Goal: Check status: Check status

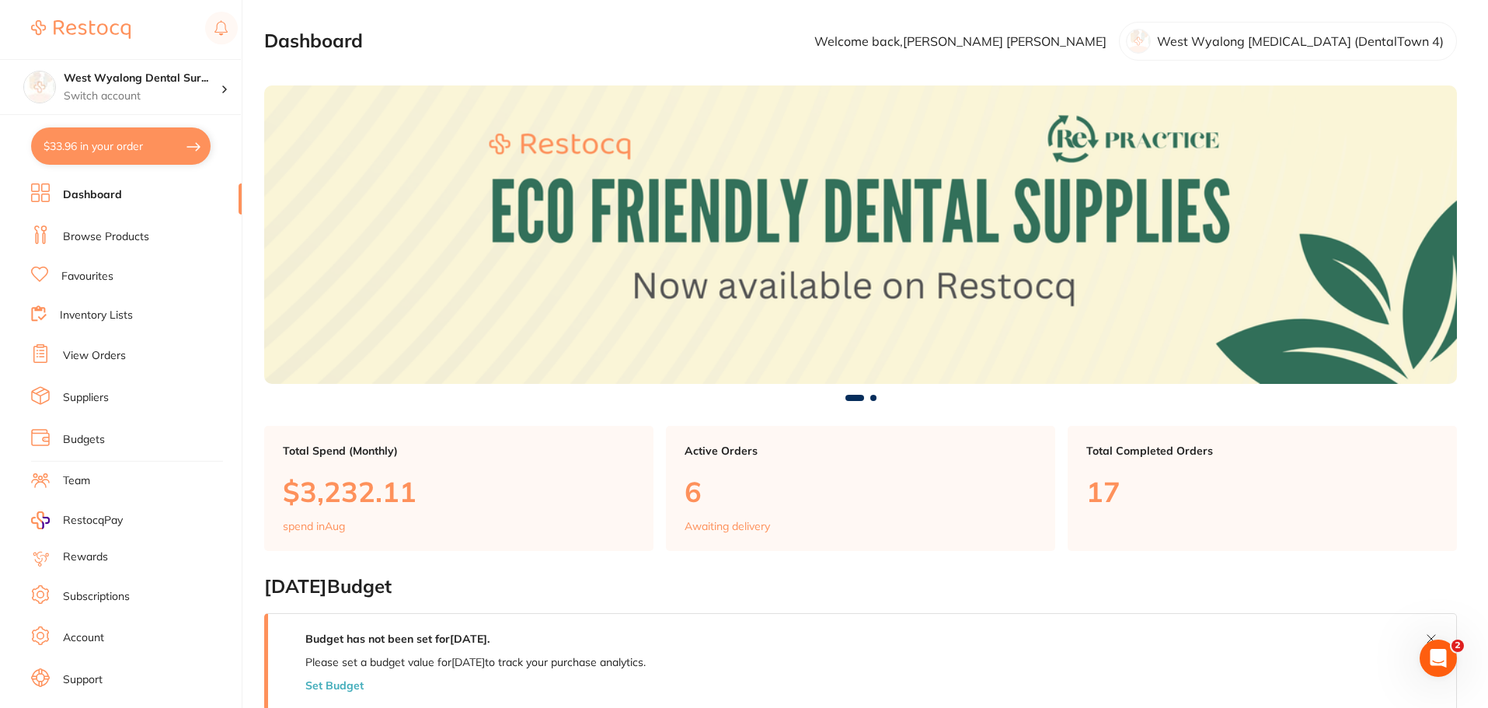
click at [85, 151] on button "$33.96 in your order" at bounding box center [120, 145] width 179 height 37
checkbox input "true"
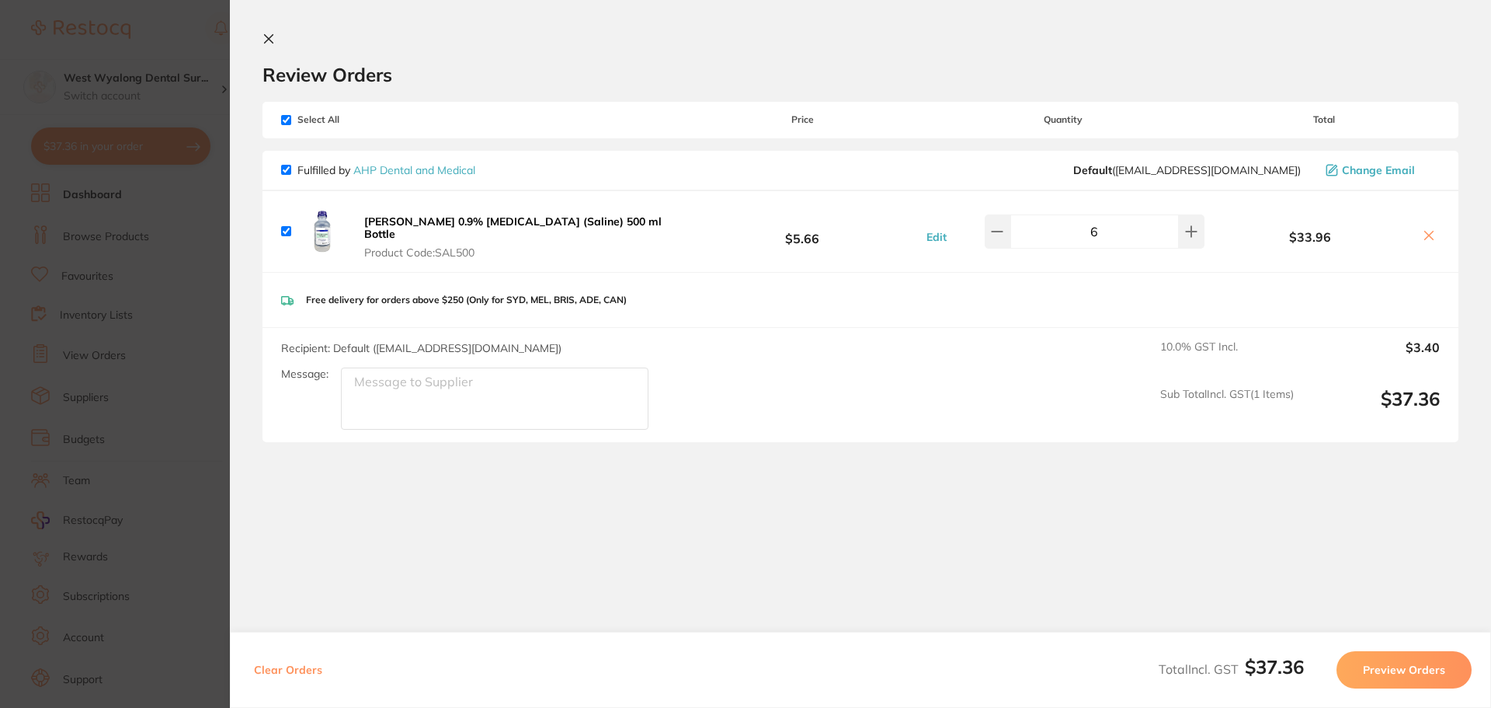
click at [1427, 234] on icon at bounding box center [1429, 235] width 9 height 9
click at [1425, 231] on icon at bounding box center [1429, 235] width 9 height 9
checkbox input "false"
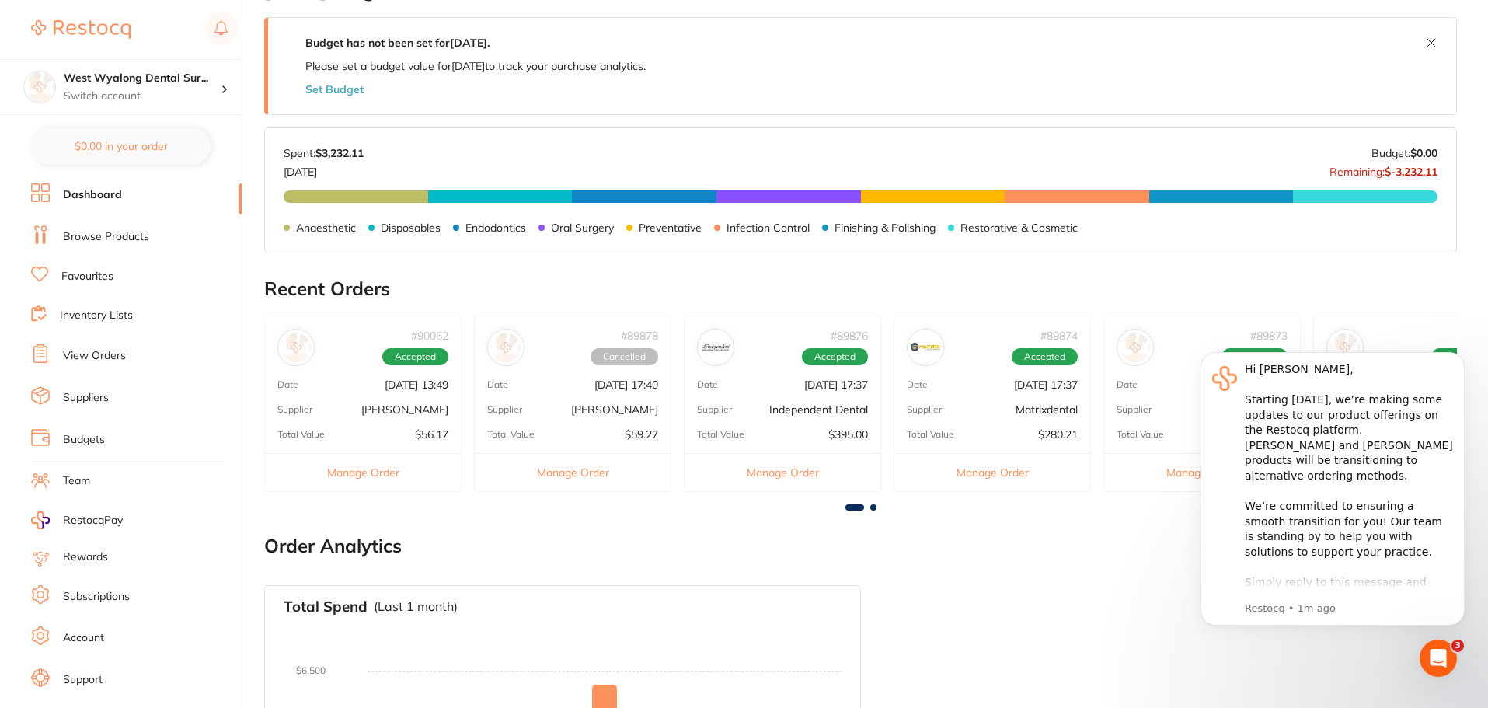
scroll to position [604, 0]
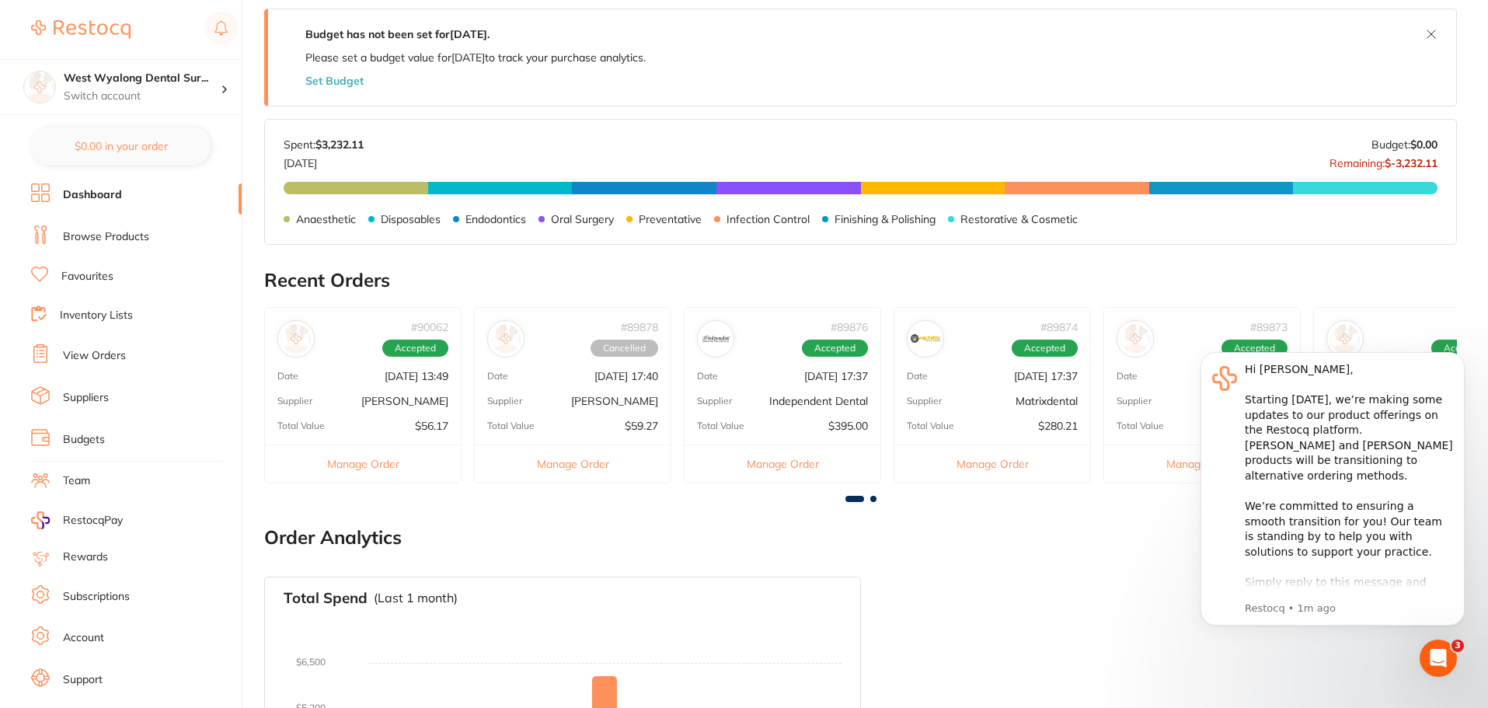
click at [332, 382] on div "# 90062 Accepted Date [DATE] 13:49 Supplier [PERSON_NAME] Total Value $56.17 Ma…" at bounding box center [362, 395] width 197 height 176
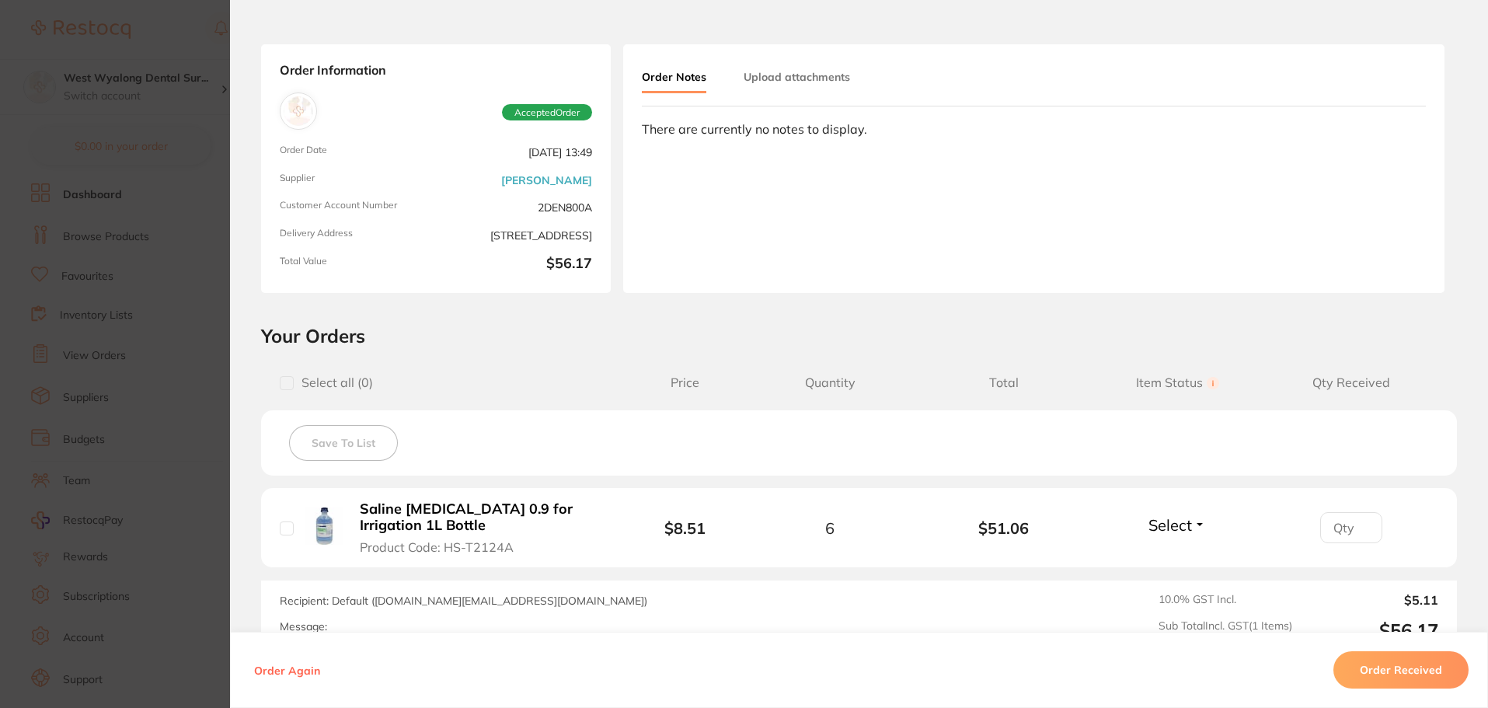
scroll to position [0, 0]
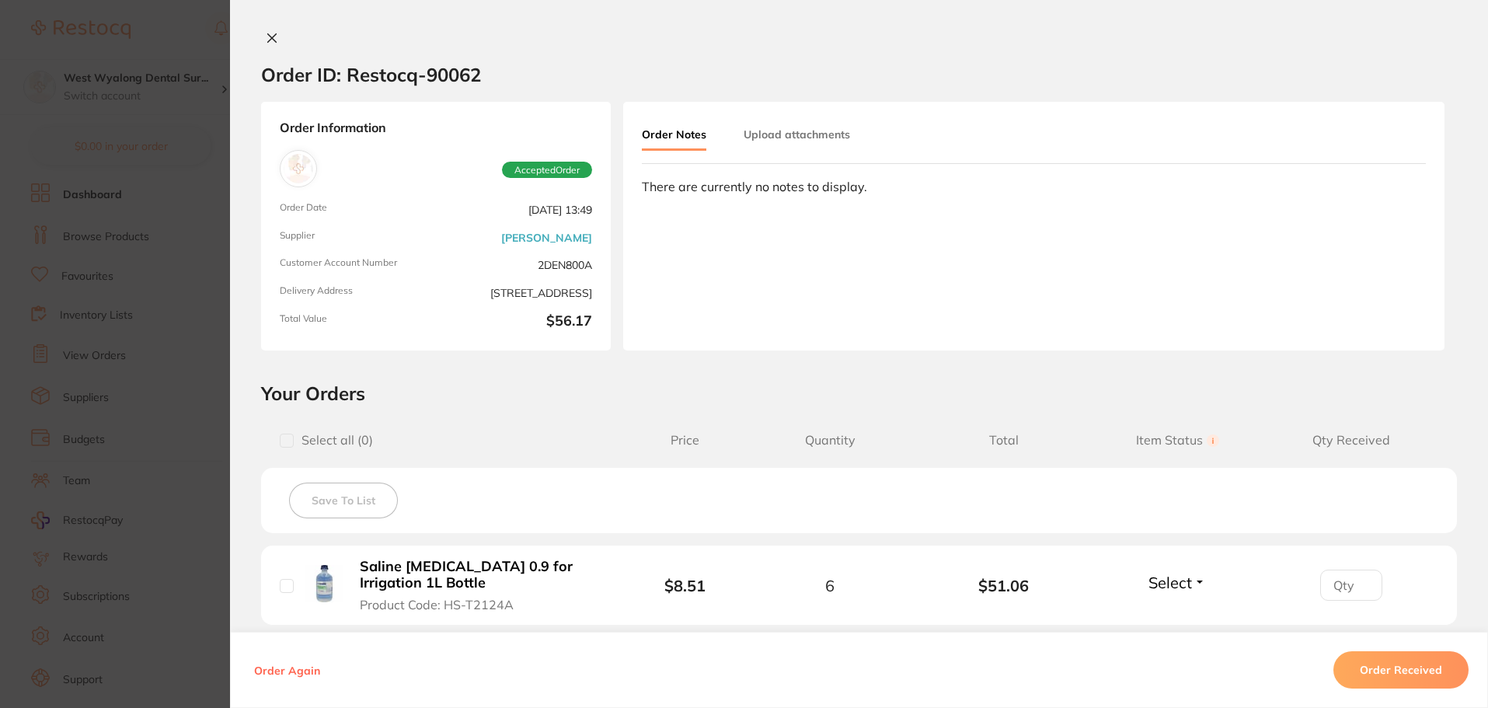
click at [270, 38] on icon at bounding box center [272, 38] width 12 height 12
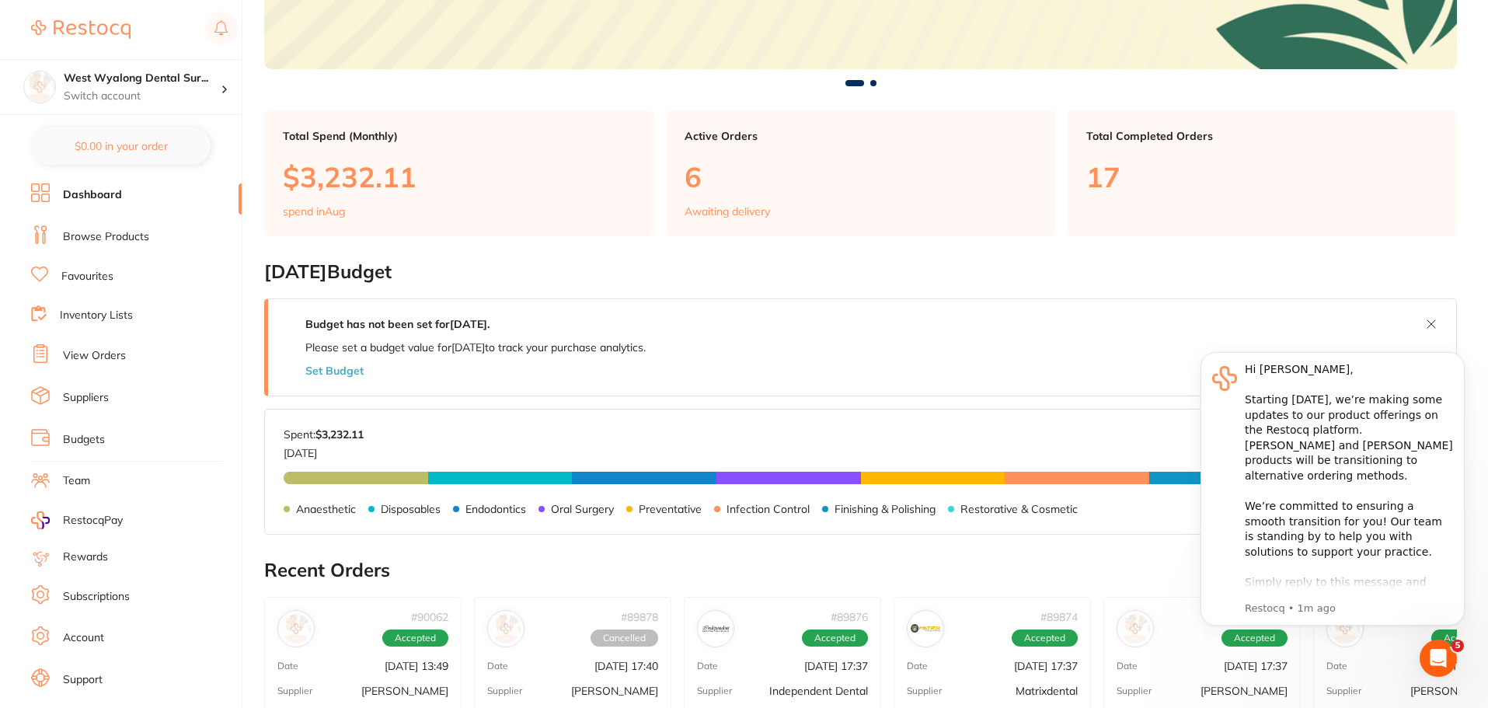
scroll to position [294, 0]
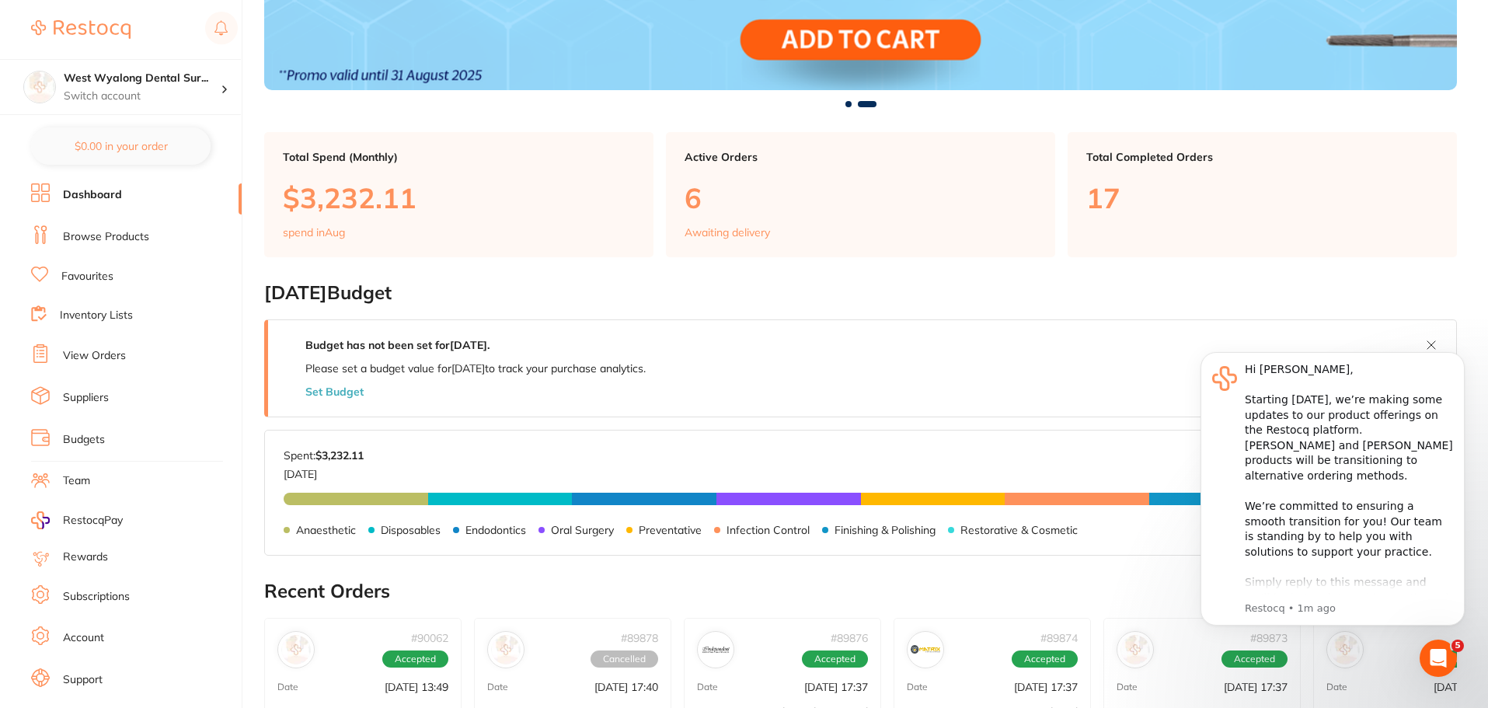
click at [113, 360] on link "View Orders" at bounding box center [94, 356] width 63 height 16
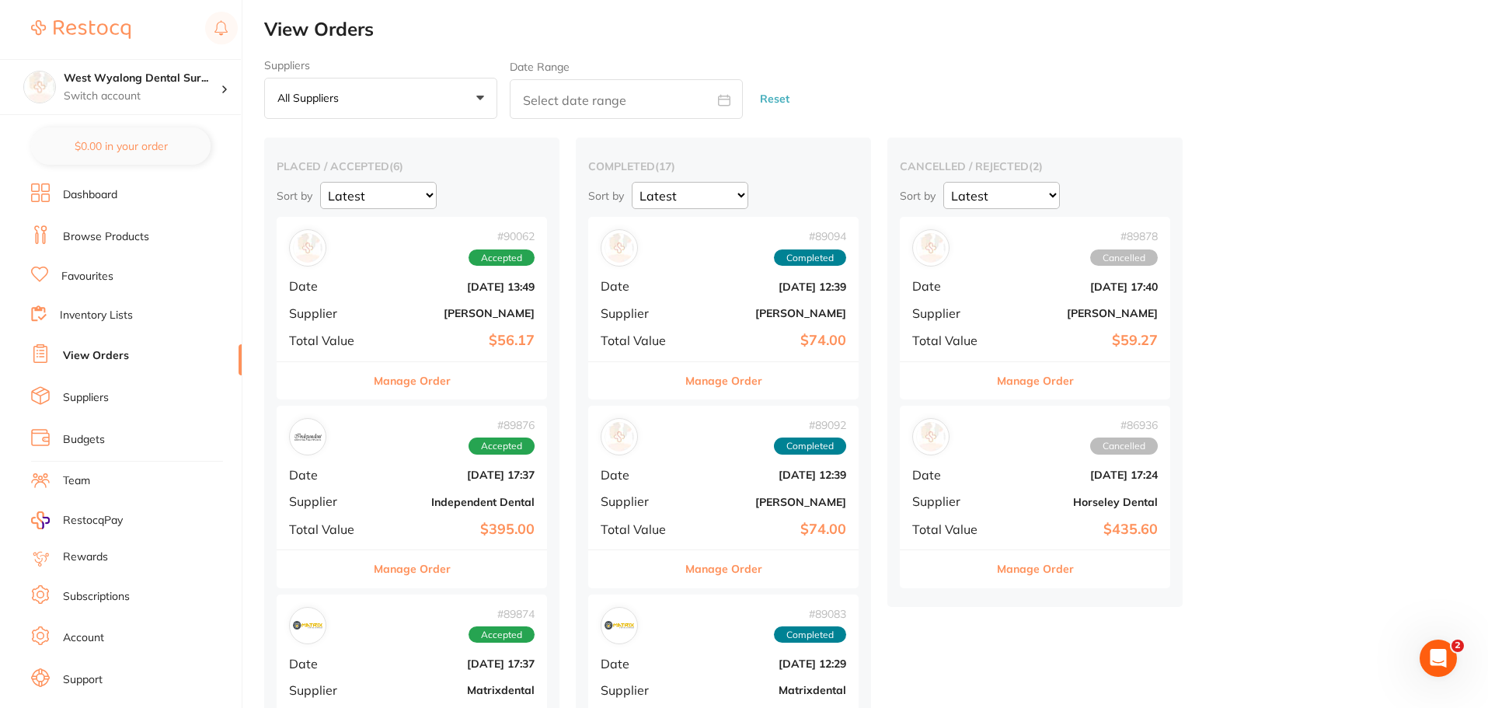
click at [393, 282] on b "[DATE] 13:49" at bounding box center [456, 286] width 155 height 12
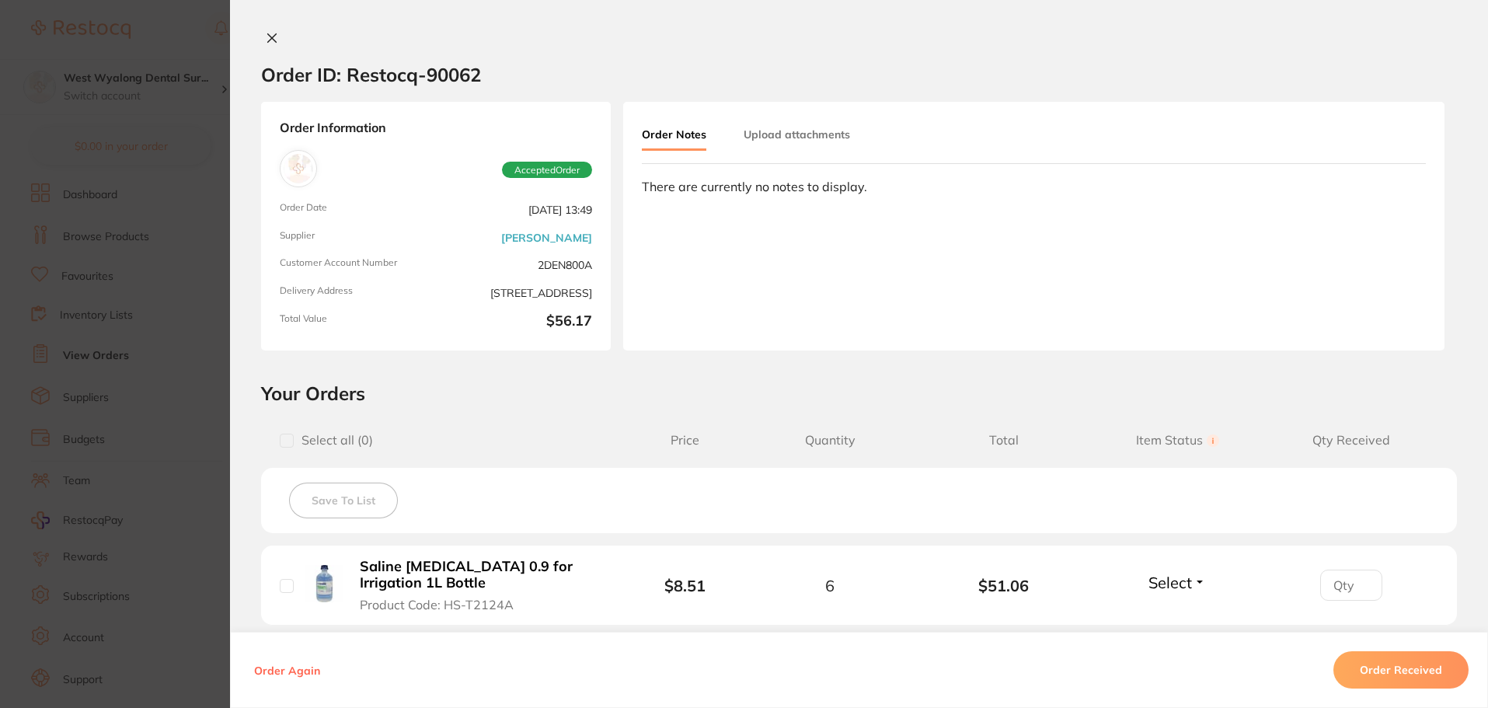
click at [266, 34] on icon at bounding box center [272, 38] width 12 height 12
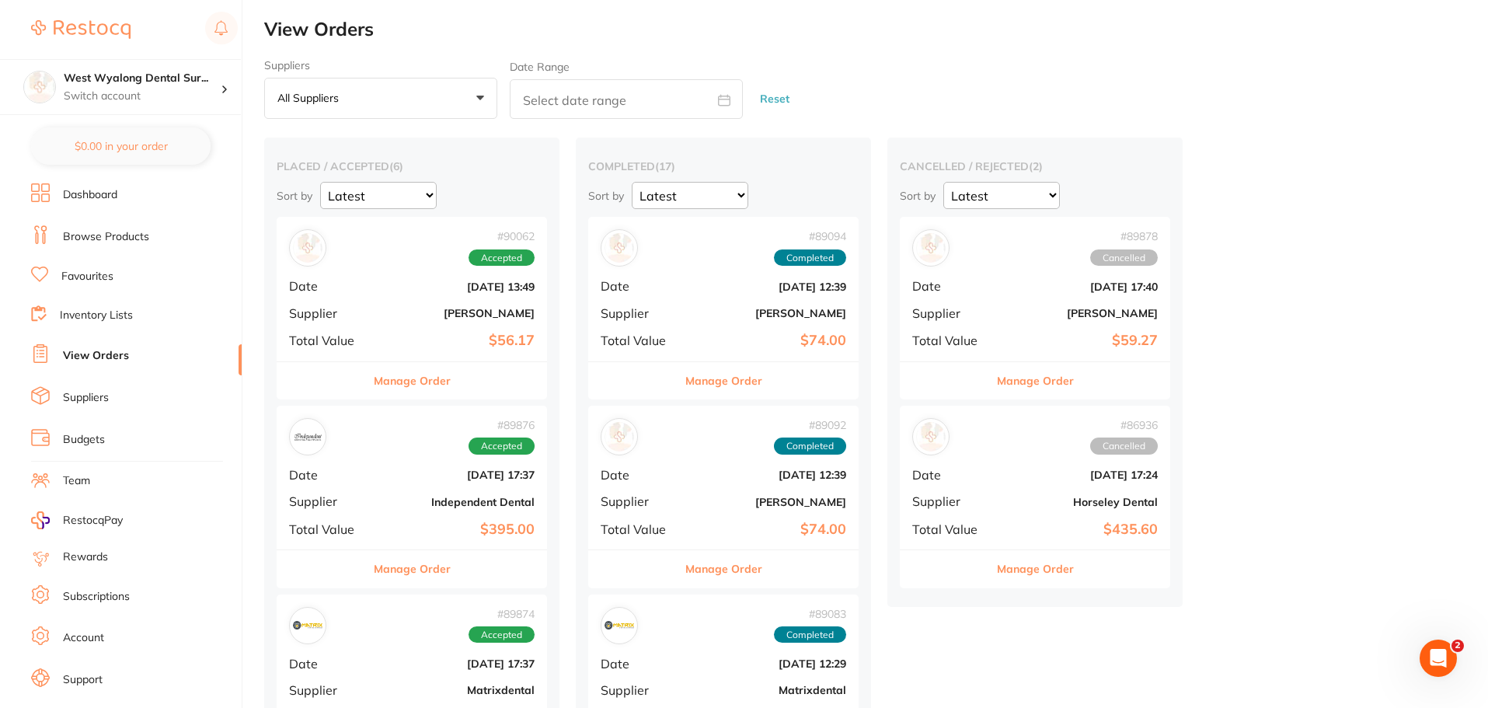
click at [381, 468] on b "[DATE] 17:37" at bounding box center [456, 474] width 155 height 12
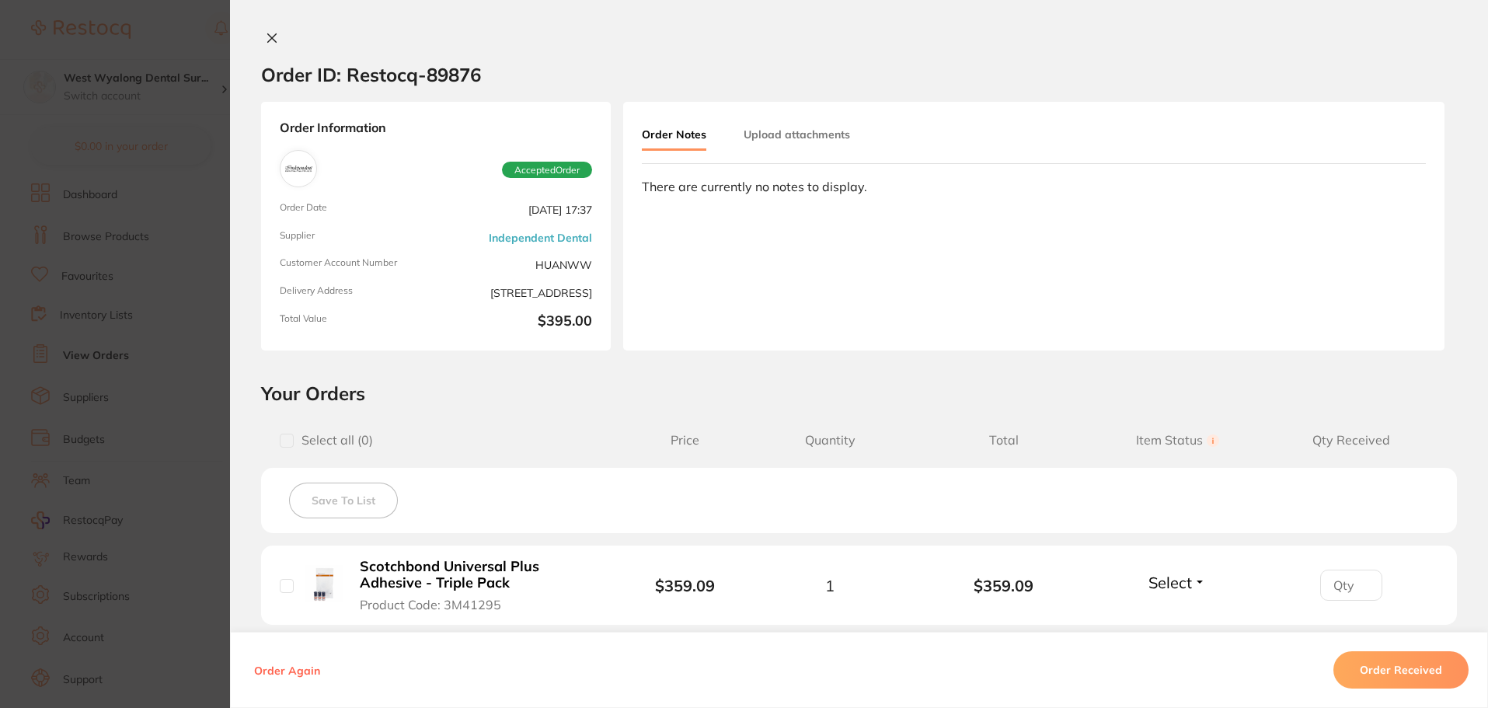
click at [268, 40] on icon at bounding box center [272, 38] width 12 height 12
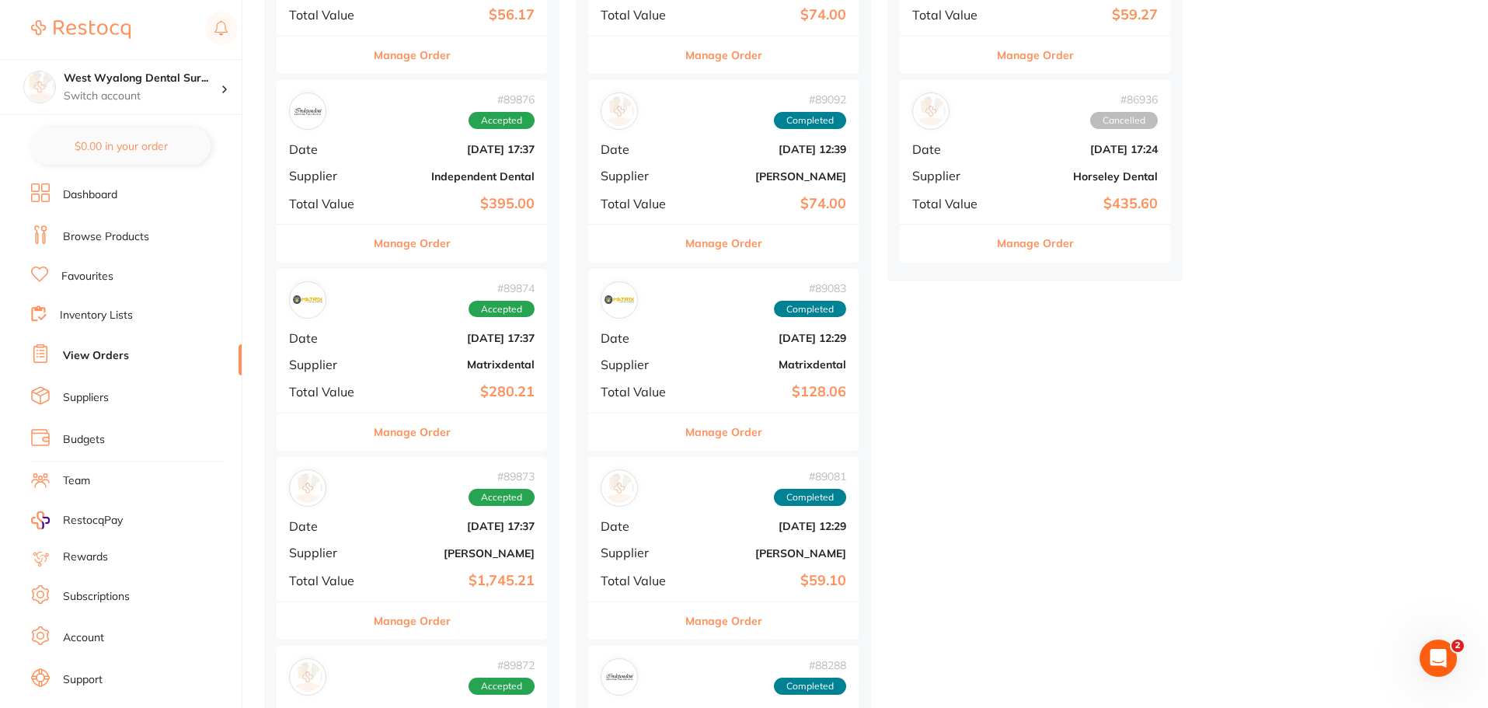
scroll to position [388, 0]
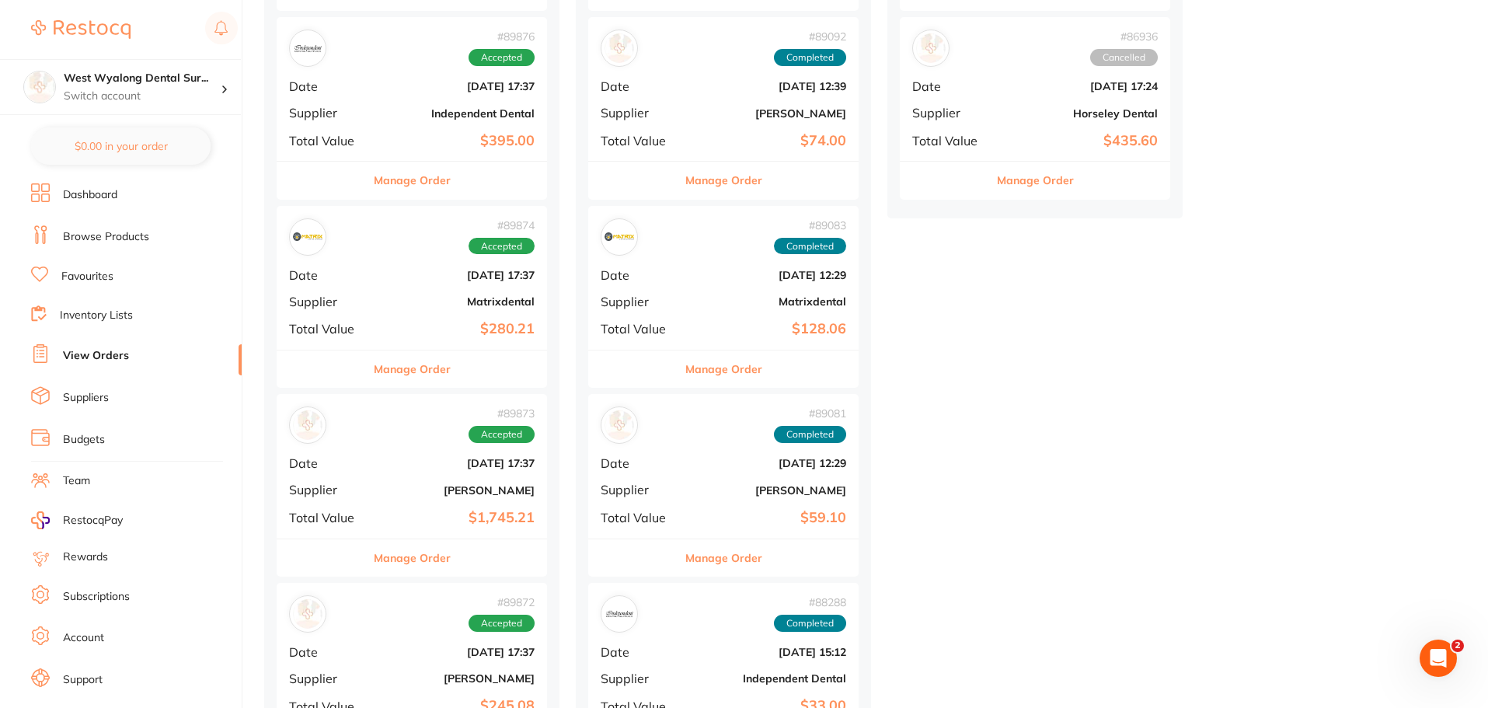
click at [381, 290] on div "# 89874 Accepted Date [DATE] 17:37 Supplier Matrixdental Total Value $280.21" at bounding box center [412, 278] width 270 height 144
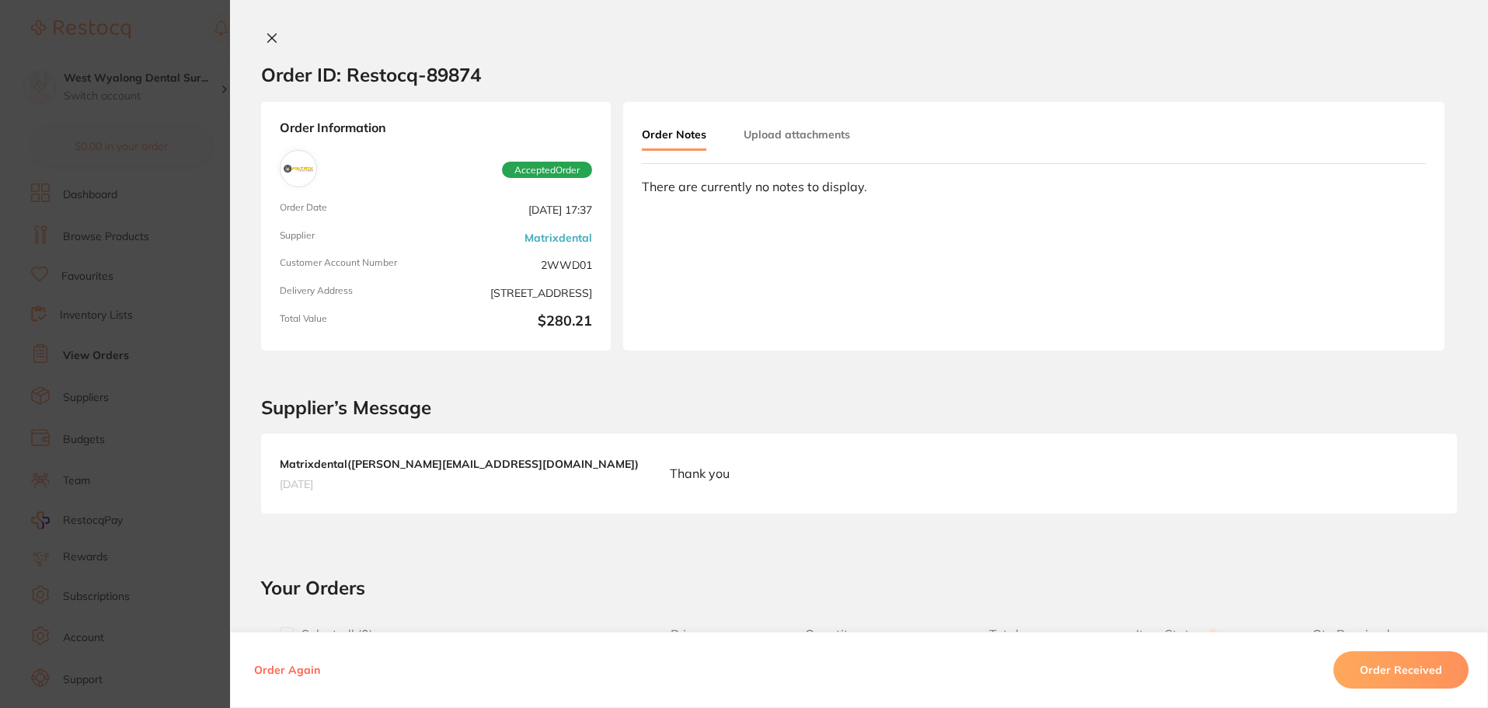
click at [266, 32] on icon at bounding box center [272, 38] width 12 height 12
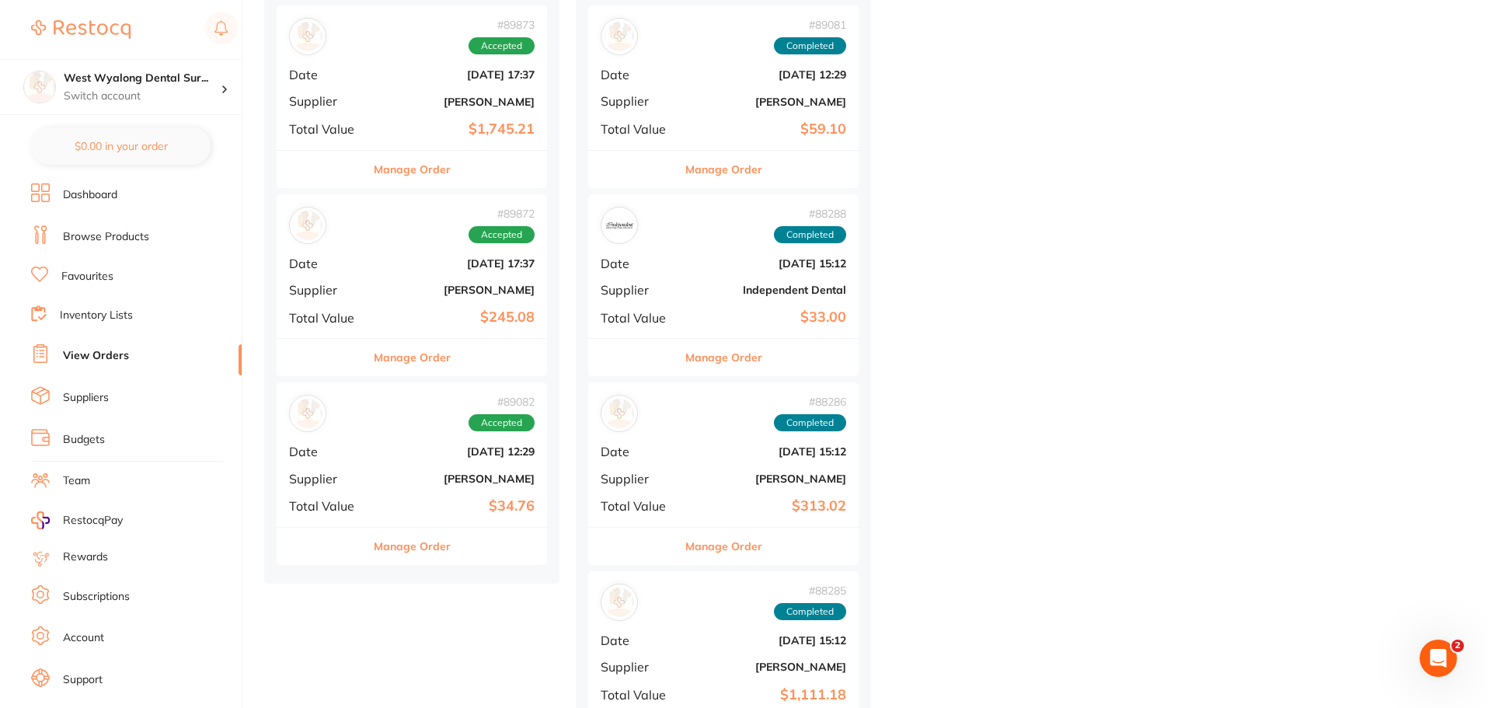
click at [384, 275] on div "# 89872 Accepted Date [DATE] 17:37 Supplier [PERSON_NAME] Total Value $245.08" at bounding box center [412, 266] width 270 height 144
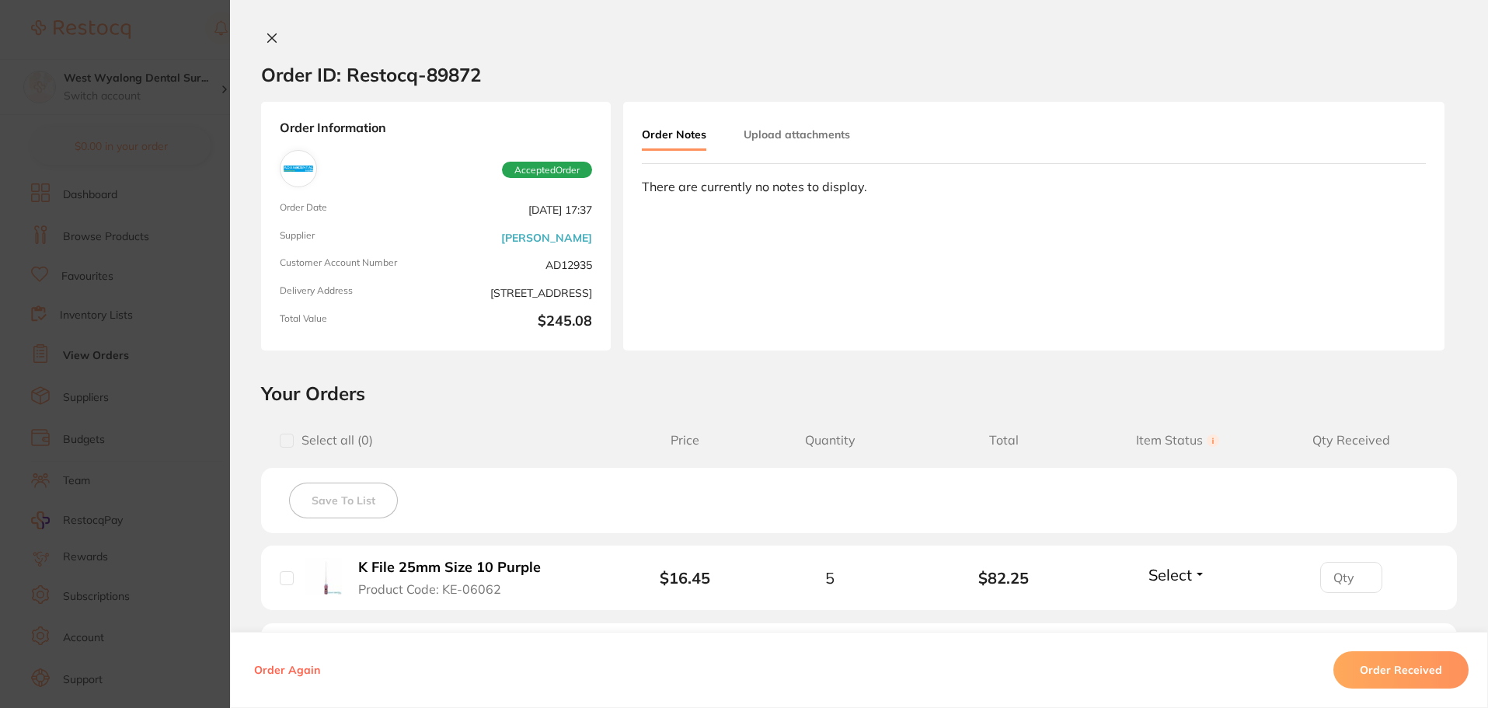
click at [270, 43] on icon at bounding box center [272, 38] width 12 height 12
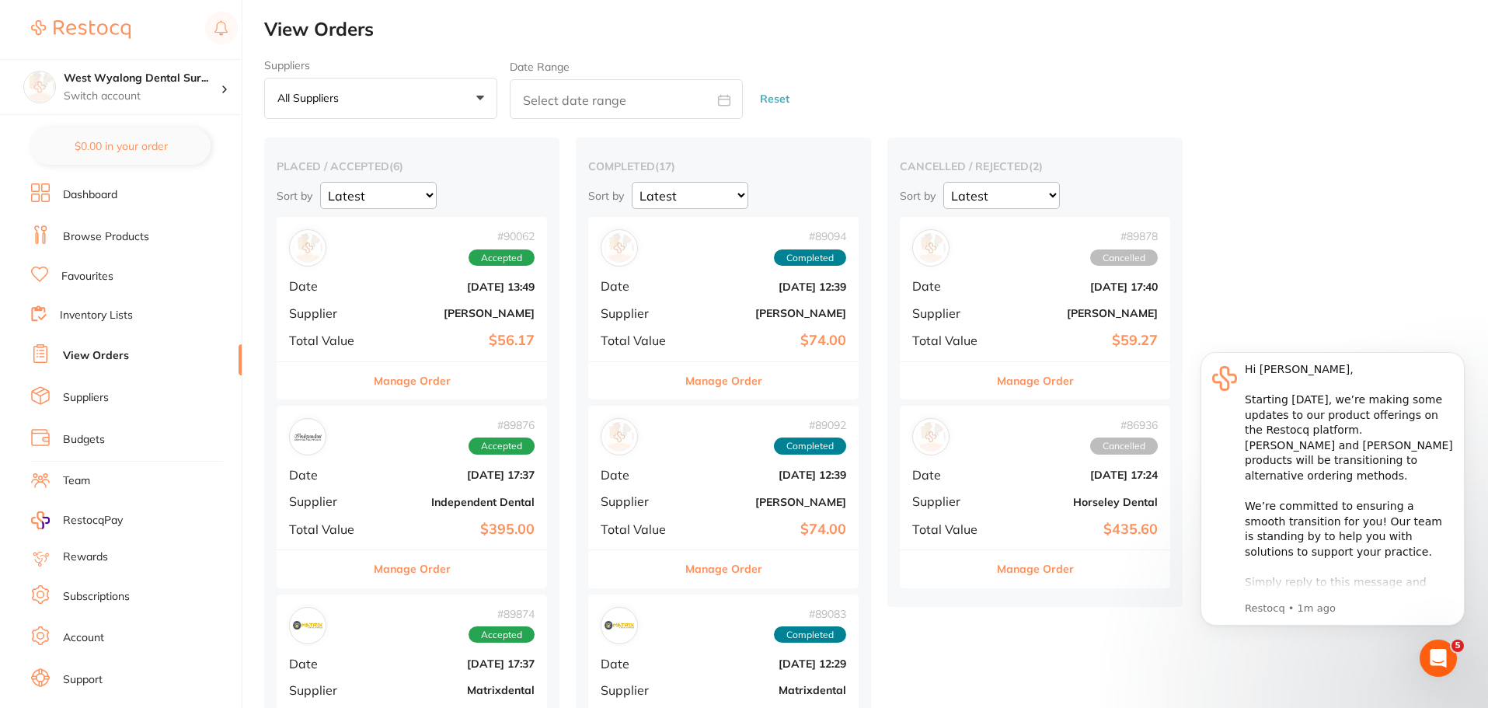
click at [993, 492] on div "# 86936 Cancelled Date [DATE] 17:24 Supplier Horseley Dental Total Value $435.60" at bounding box center [1035, 477] width 270 height 144
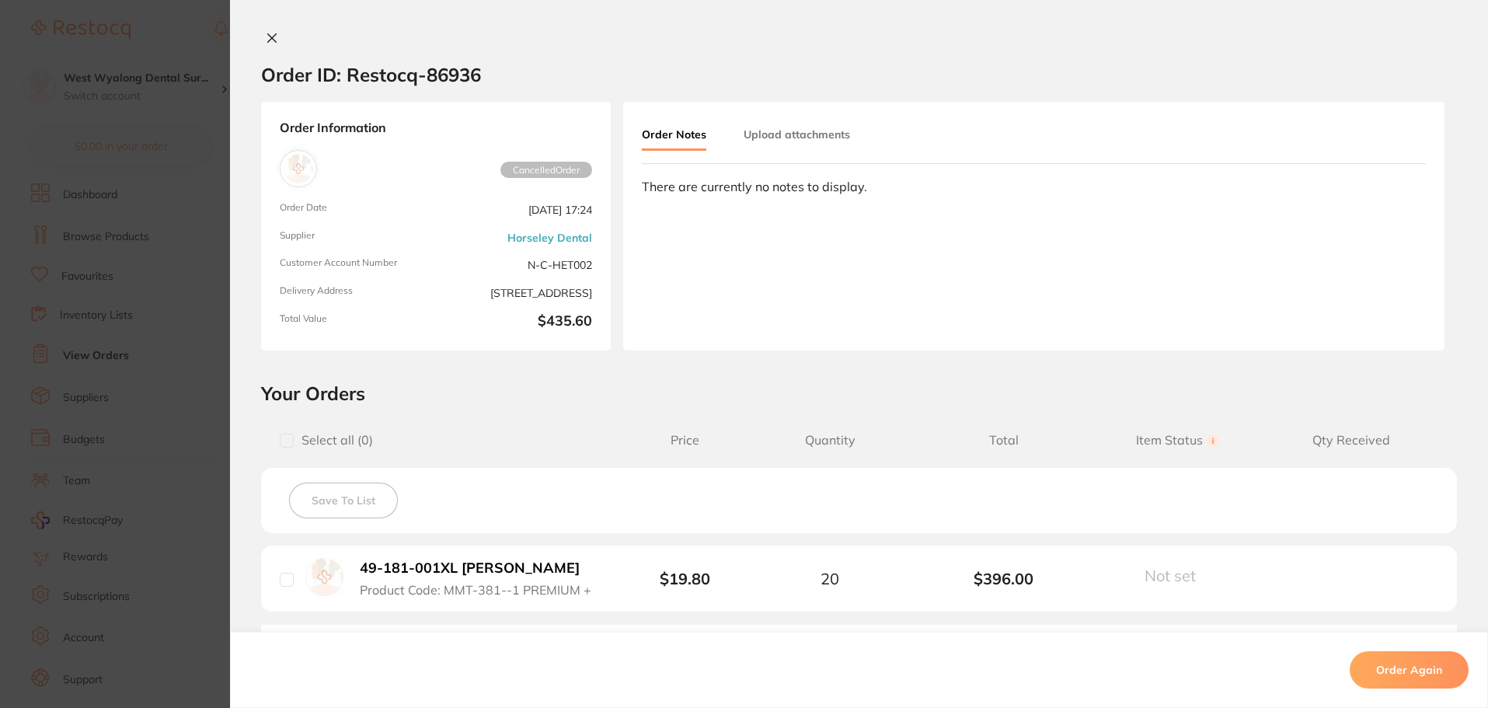
click at [270, 43] on icon at bounding box center [272, 38] width 12 height 12
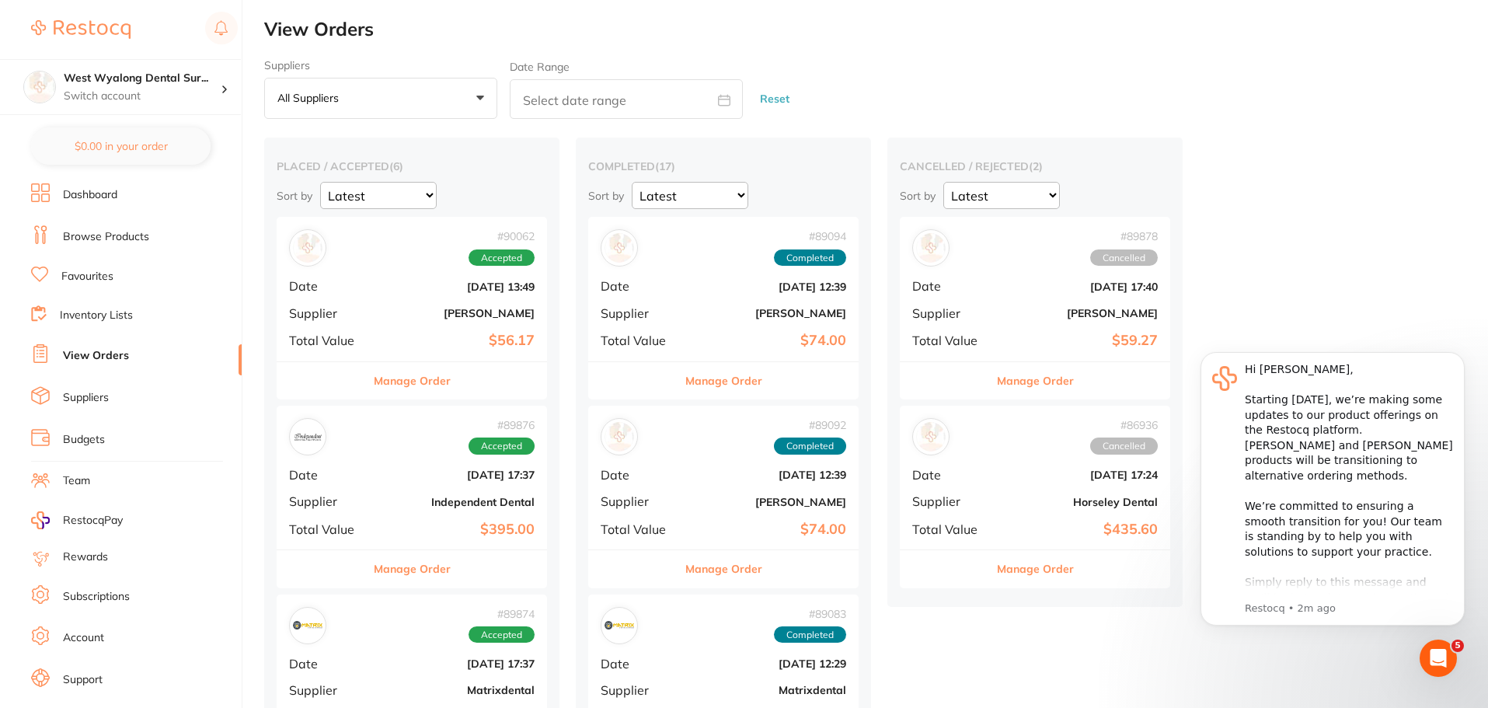
click at [691, 301] on div "# 89094 Completed Date [DATE] 12:39 Supplier [PERSON_NAME] Total Value $74.00" at bounding box center [723, 289] width 270 height 144
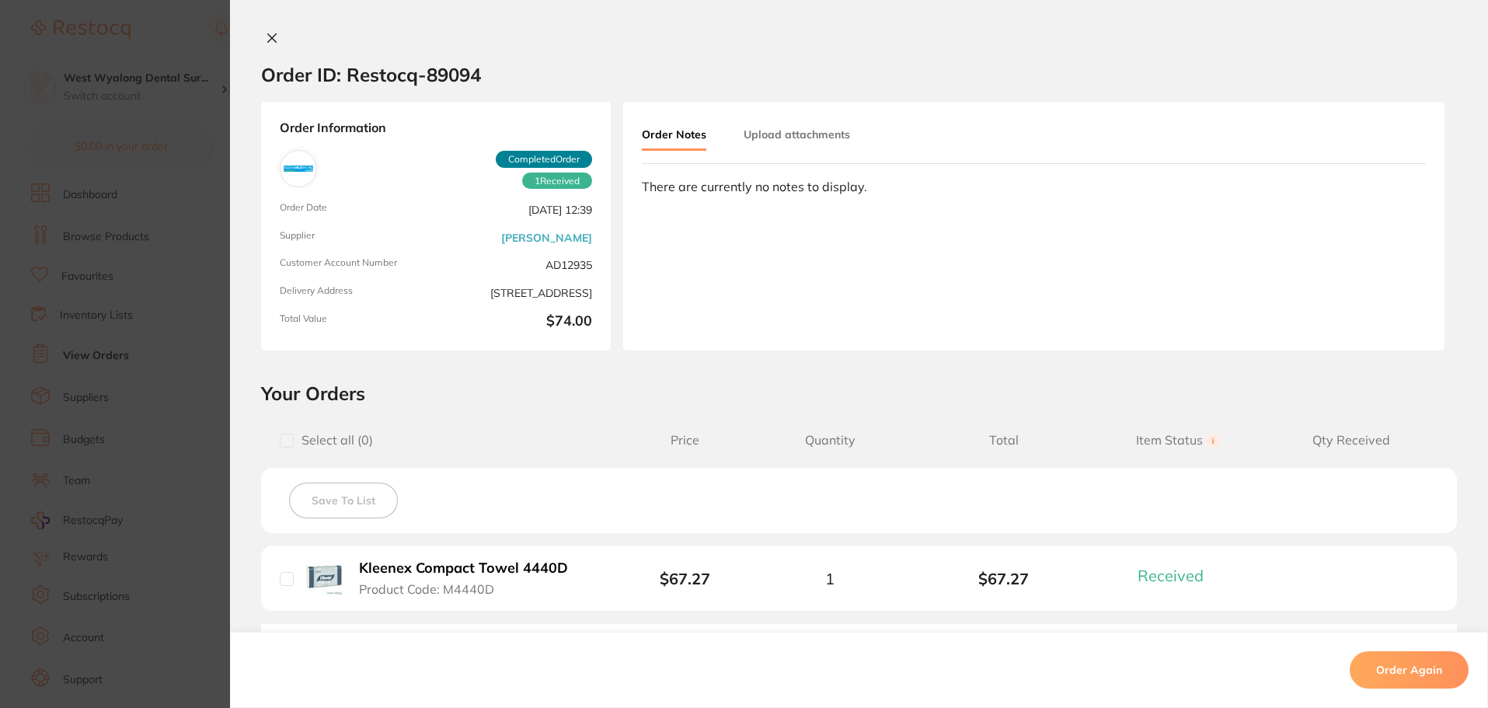
click at [266, 37] on icon at bounding box center [272, 38] width 12 height 12
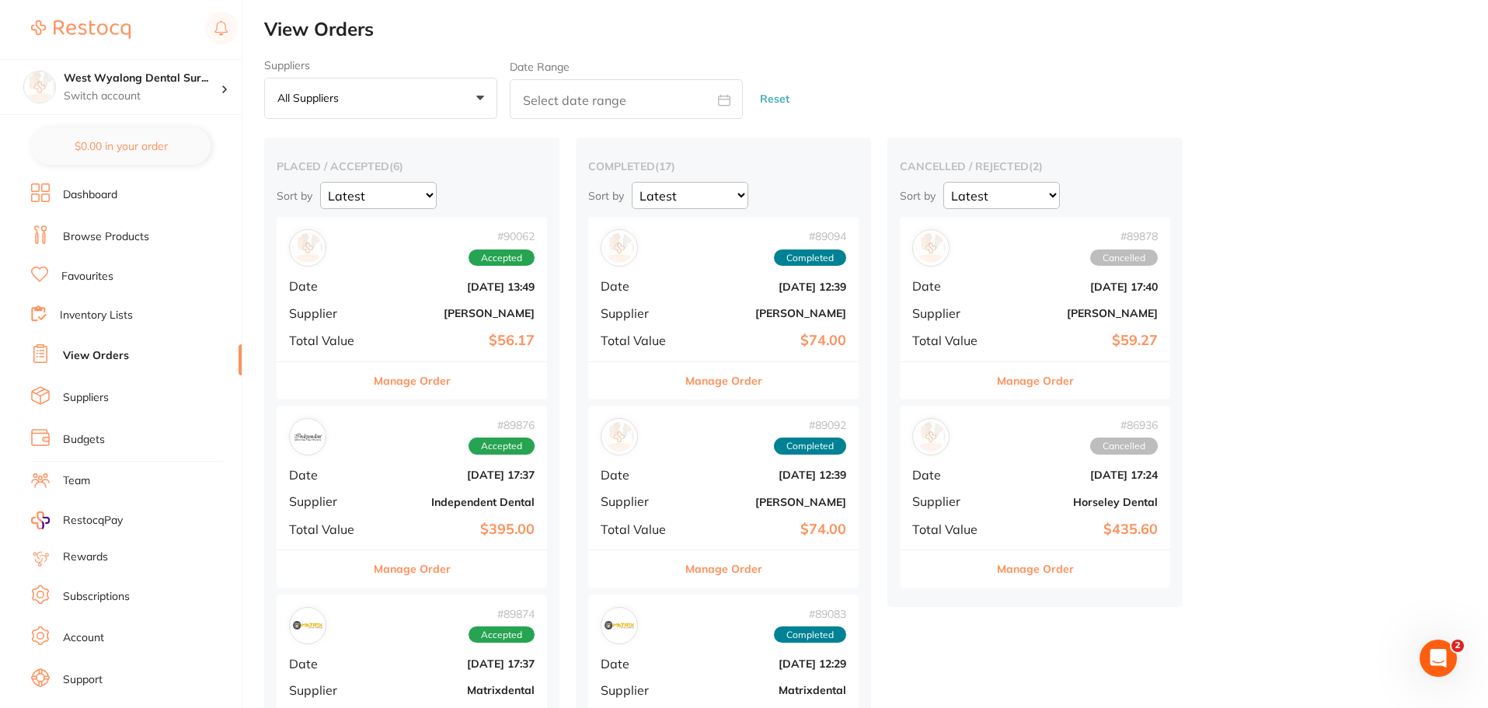
click at [685, 472] on div "# 89092 Completed Date [DATE] 12:39 Supplier [PERSON_NAME] Total Value $74.00" at bounding box center [723, 477] width 270 height 144
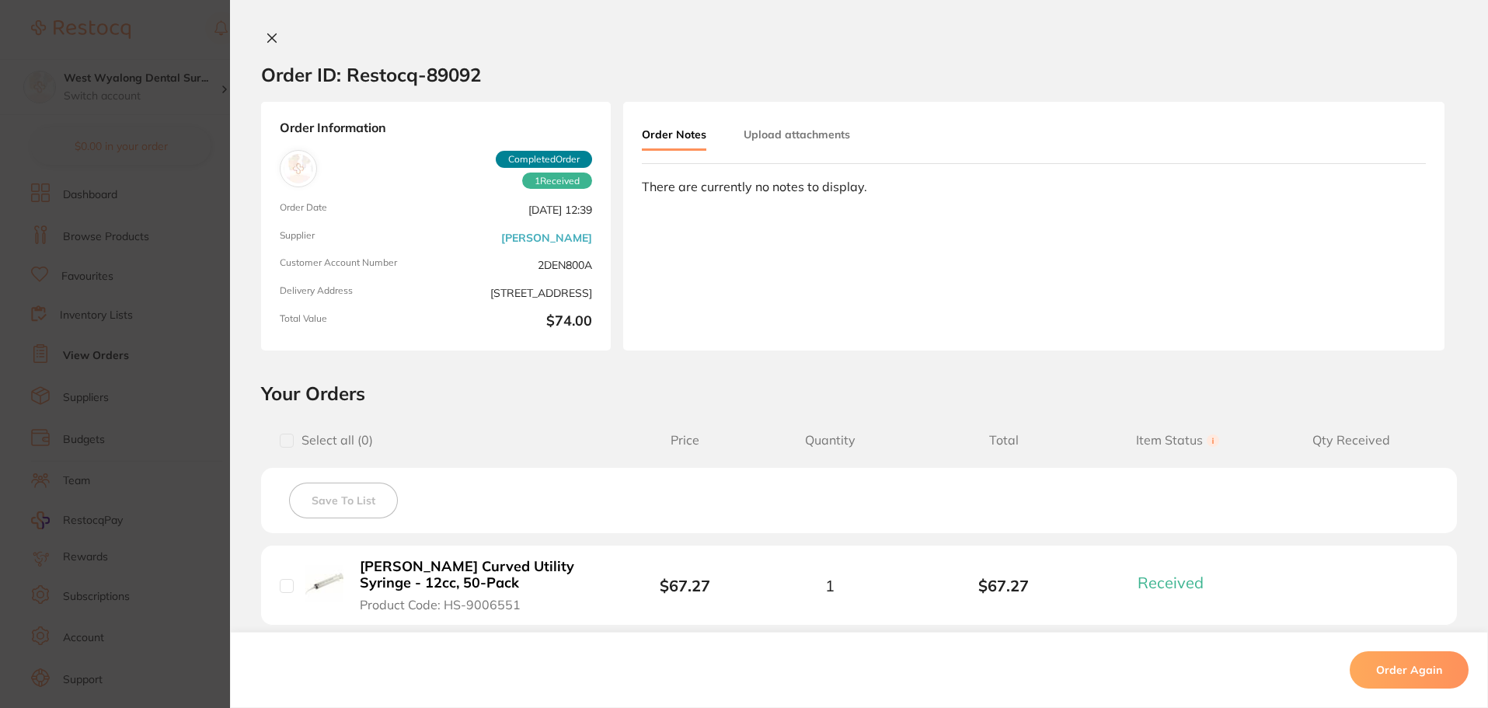
click at [270, 36] on icon at bounding box center [272, 38] width 9 height 9
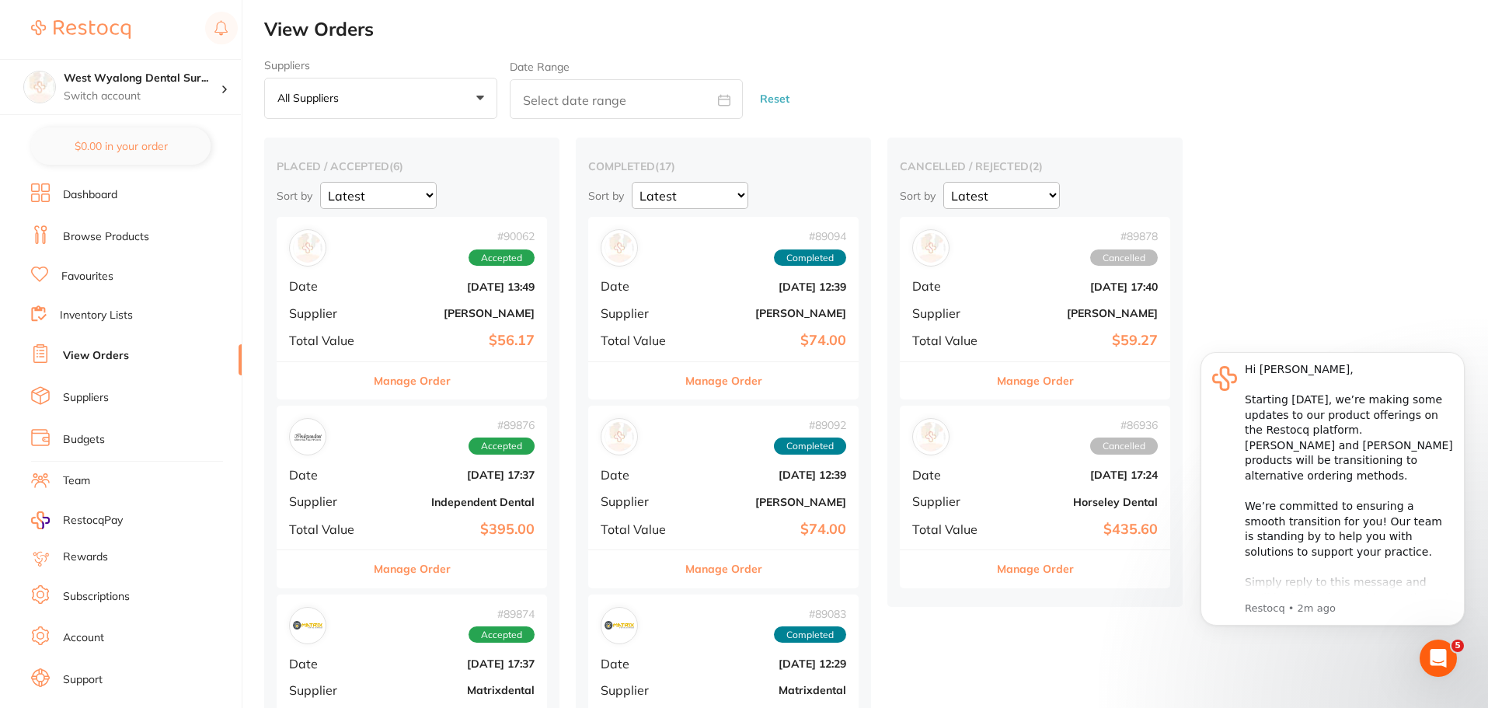
click at [398, 296] on div "# 90062 Accepted Date [DATE] 13:49 Supplier [PERSON_NAME] Total Value $56.17" at bounding box center [412, 289] width 270 height 144
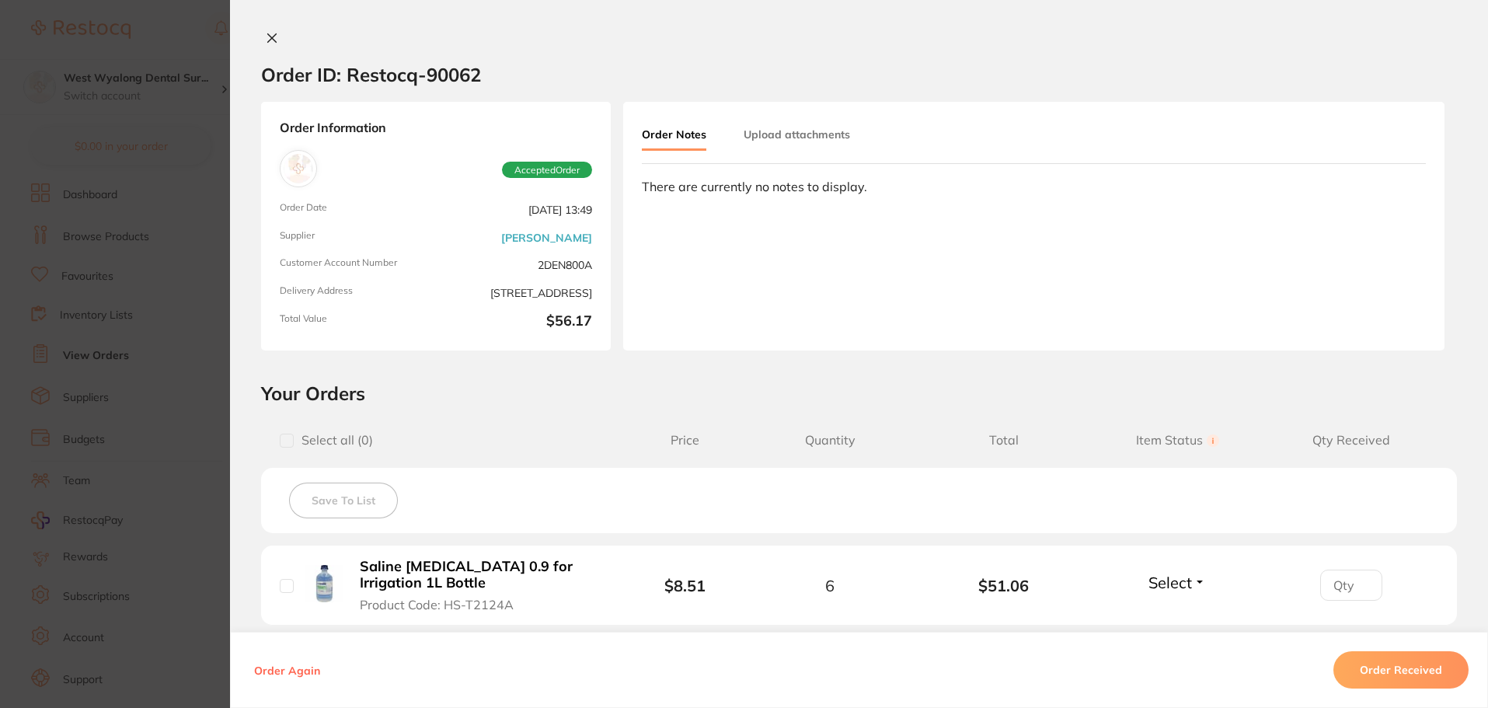
click at [268, 36] on icon at bounding box center [272, 38] width 9 height 9
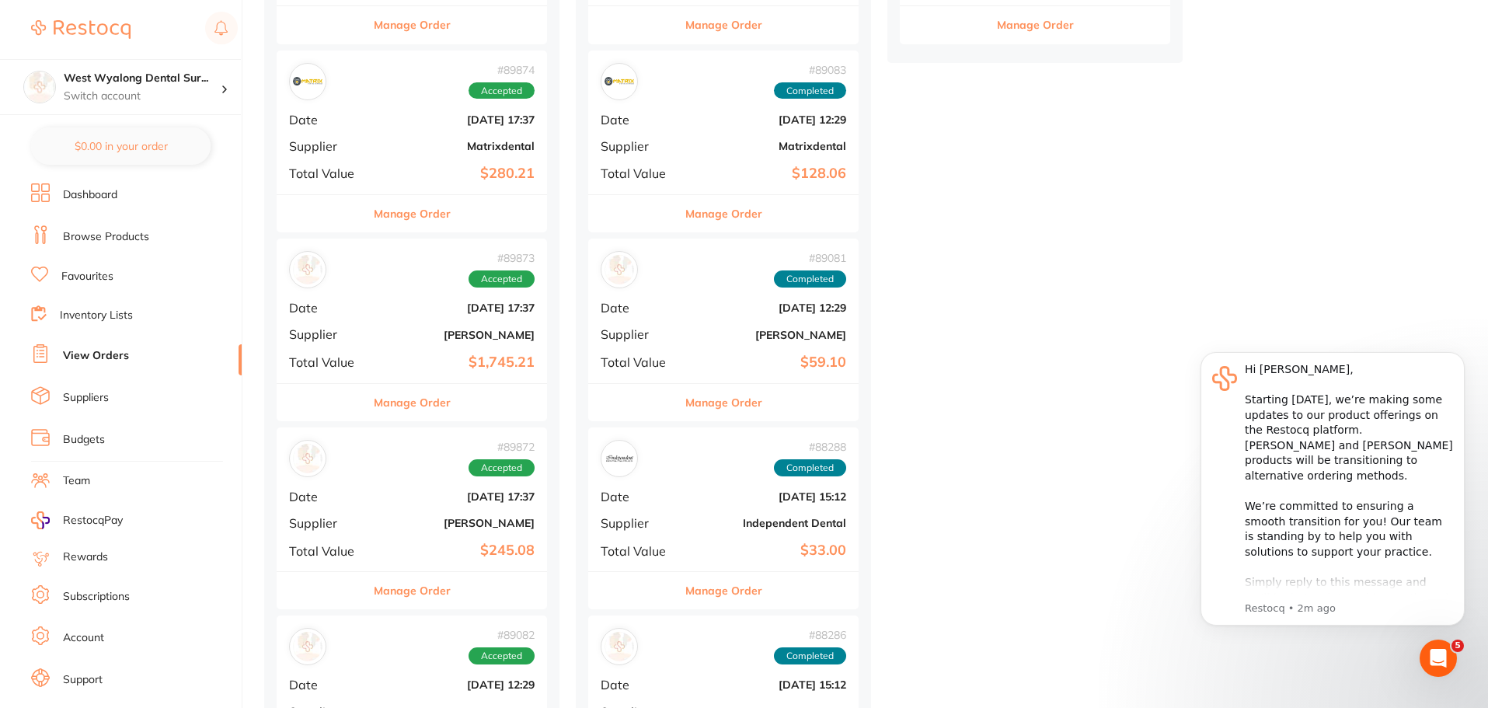
click at [375, 309] on div "# 89873 Accepted Date [DATE] 17:37 Supplier [PERSON_NAME] Total Value $1,745.21" at bounding box center [412, 310] width 270 height 144
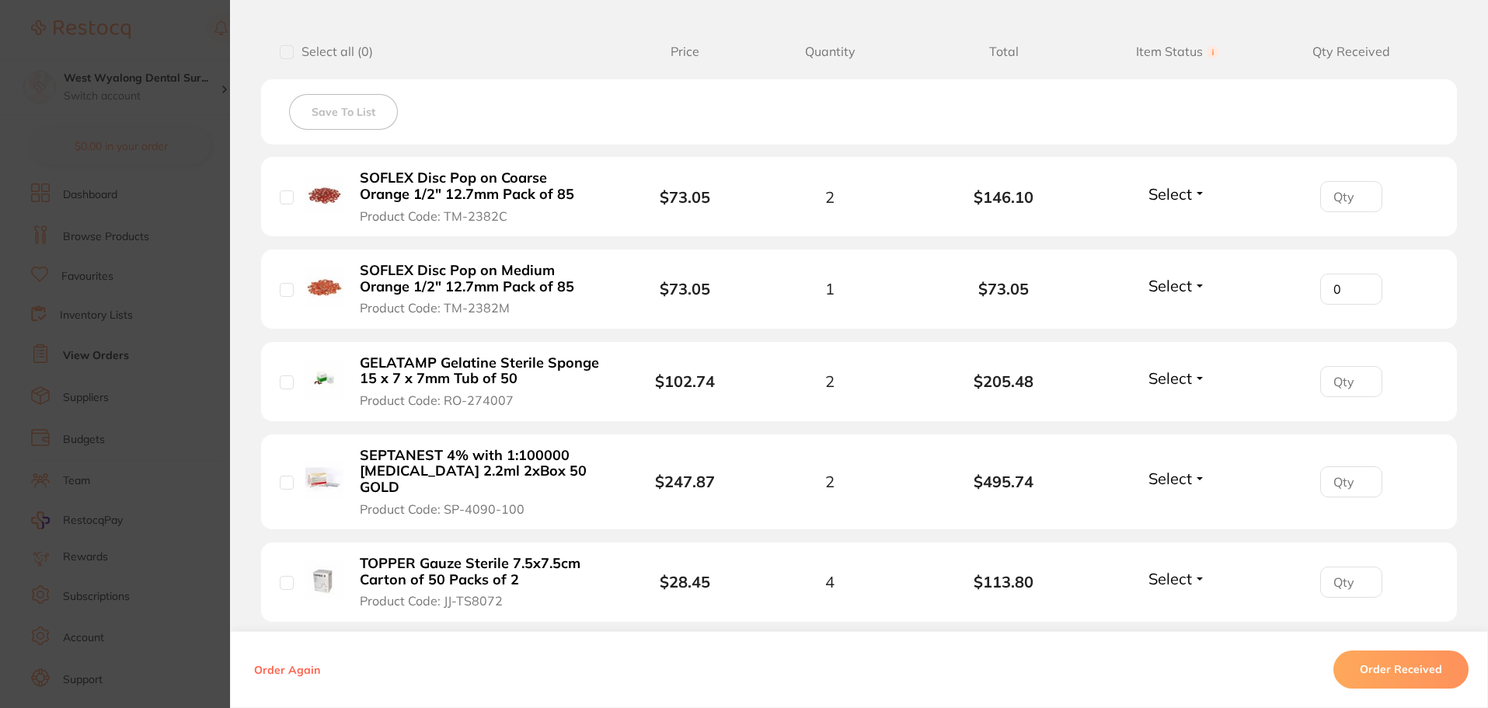
click at [1360, 212] on input "0" at bounding box center [1351, 196] width 62 height 31
type input "1"
click at [1359, 212] on input "1" at bounding box center [1351, 196] width 62 height 31
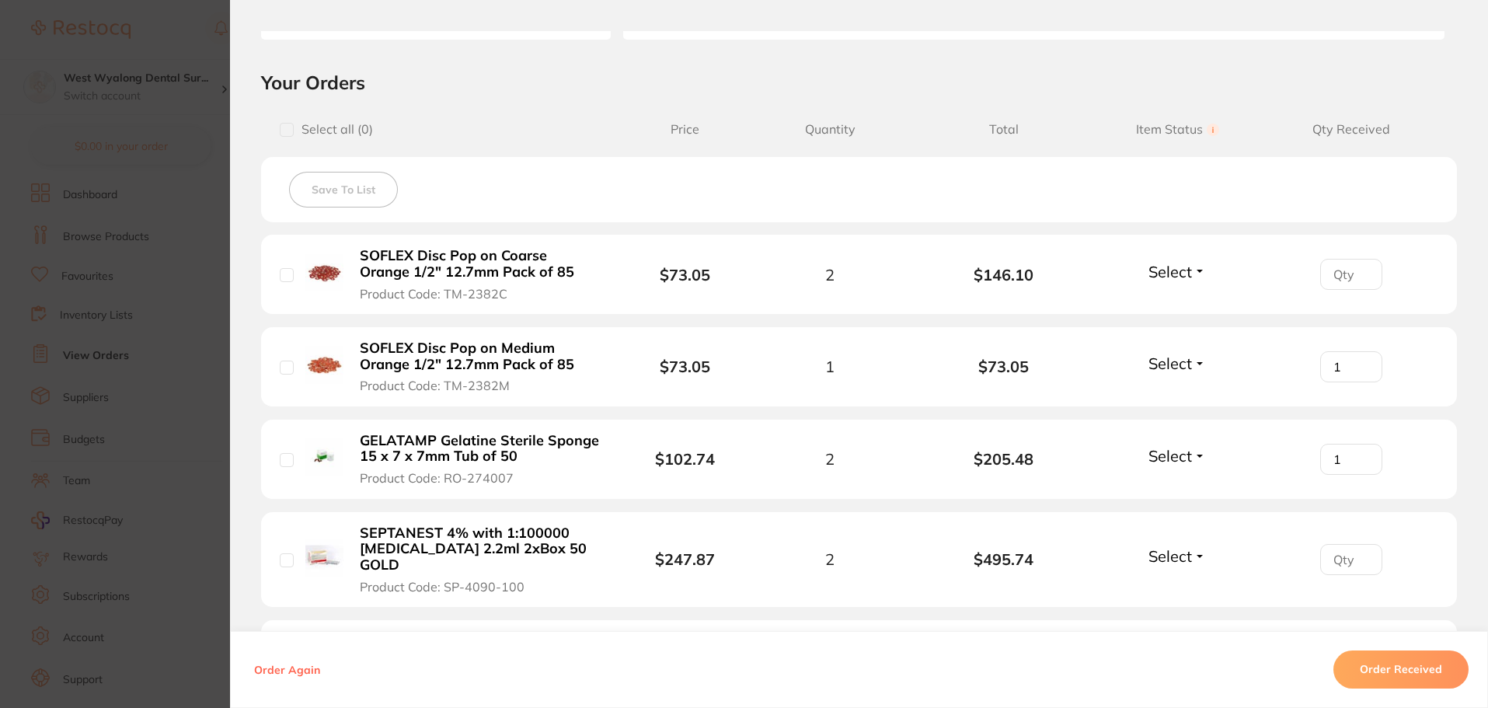
click at [1359, 290] on input "1" at bounding box center [1351, 274] width 62 height 31
type input "2"
click at [1359, 290] on input "2" at bounding box center [1351, 274] width 62 height 31
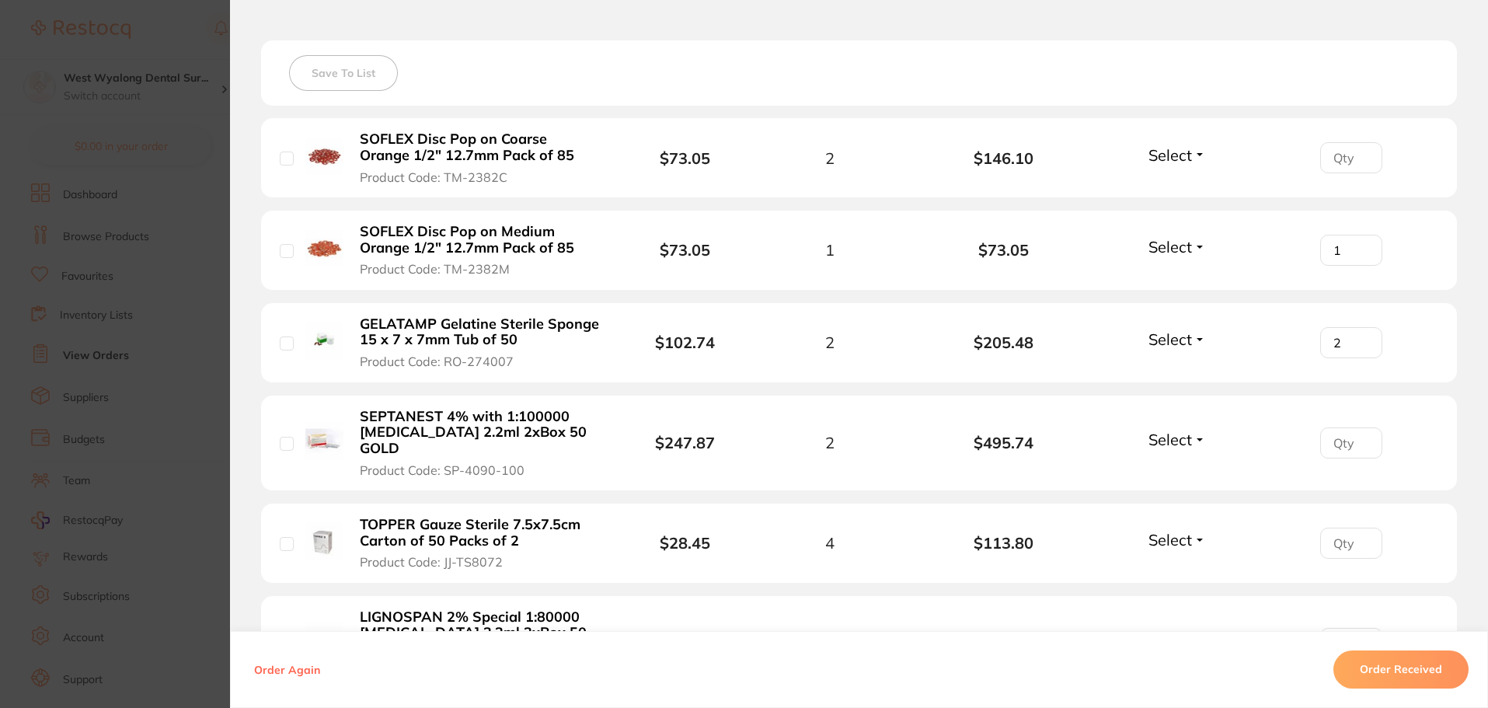
scroll to position [466, 0]
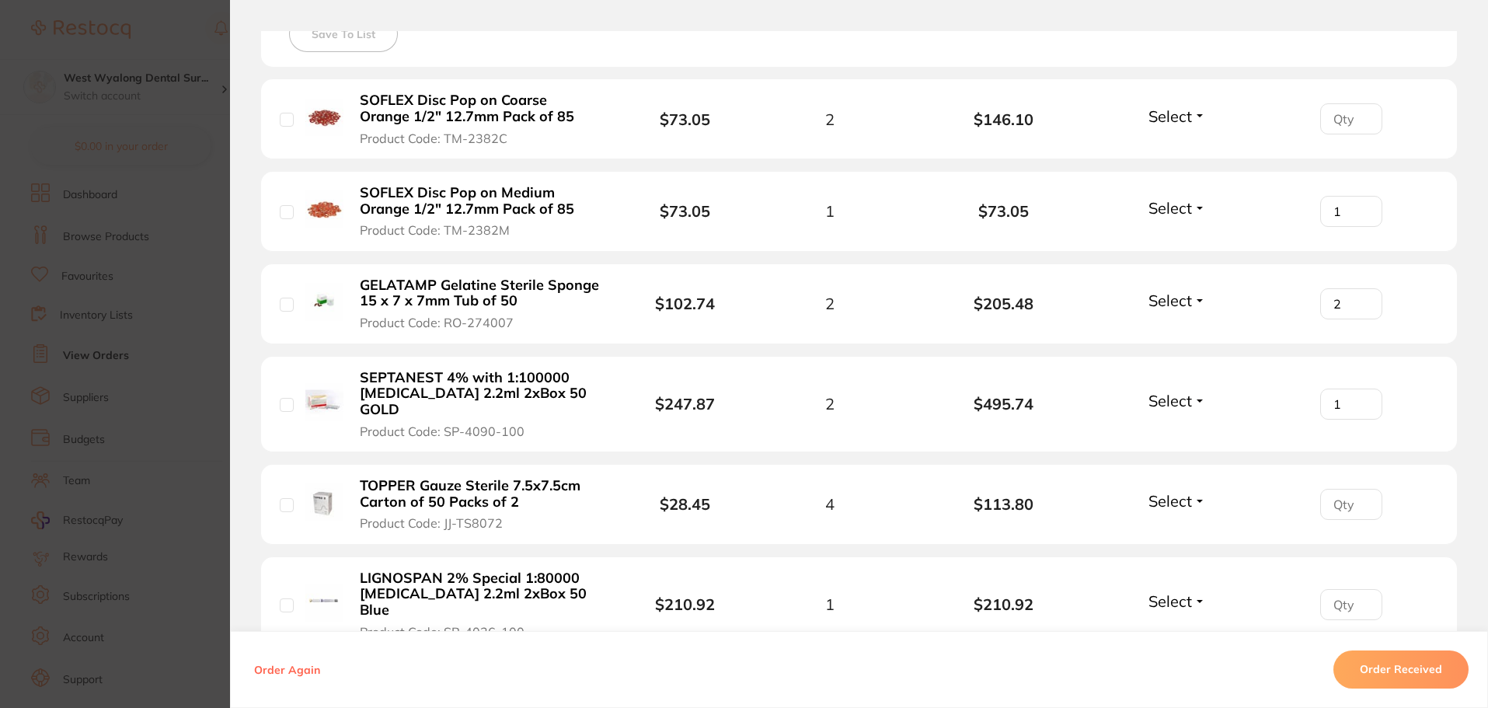
click at [1359, 134] on input "1" at bounding box center [1351, 118] width 62 height 31
type input "2"
click at [1359, 134] on input "2" at bounding box center [1351, 118] width 62 height 31
click at [1361, 134] on input "1" at bounding box center [1351, 118] width 62 height 31
click at [1361, 134] on input "2" at bounding box center [1351, 118] width 62 height 31
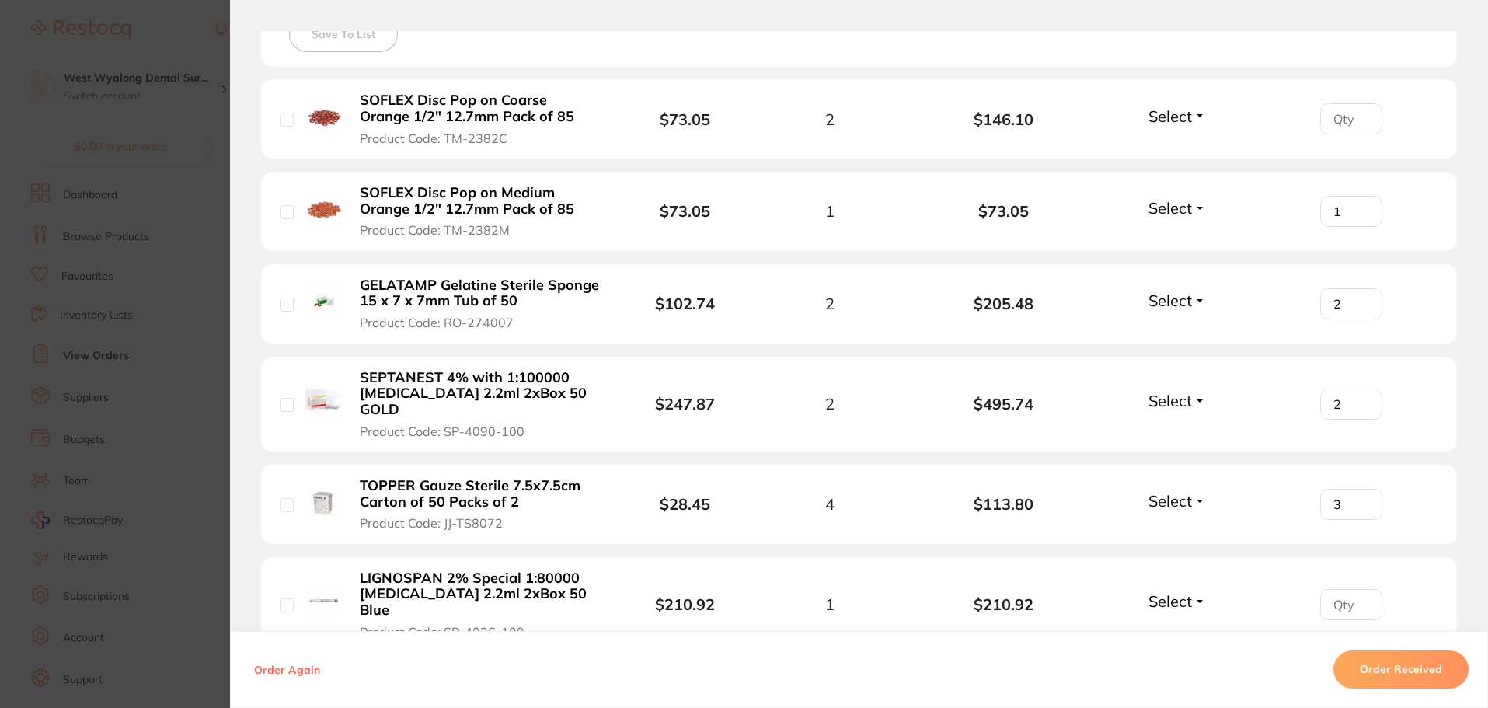
click at [1361, 134] on input "3" at bounding box center [1351, 118] width 62 height 31
type input "4"
click at [1361, 134] on input "4" at bounding box center [1351, 118] width 62 height 31
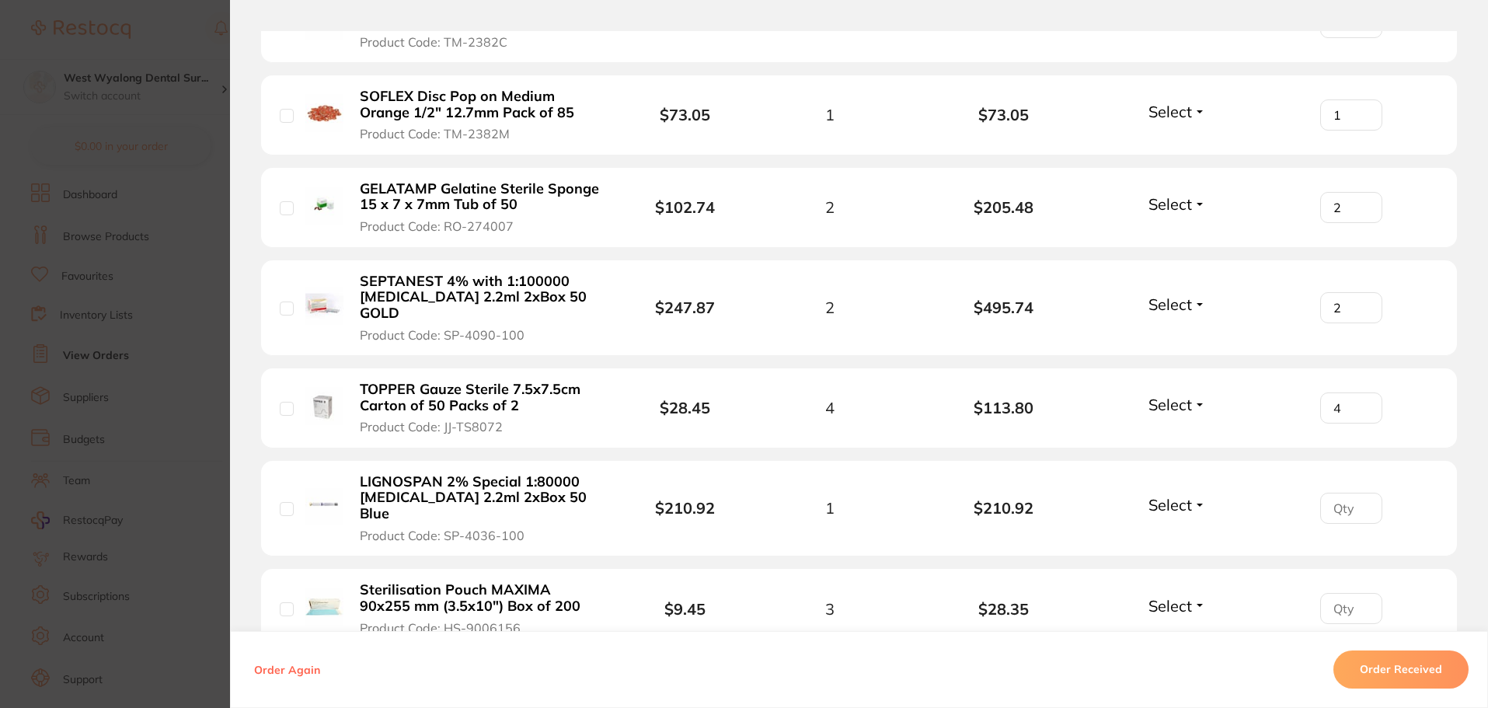
scroll to position [621, 0]
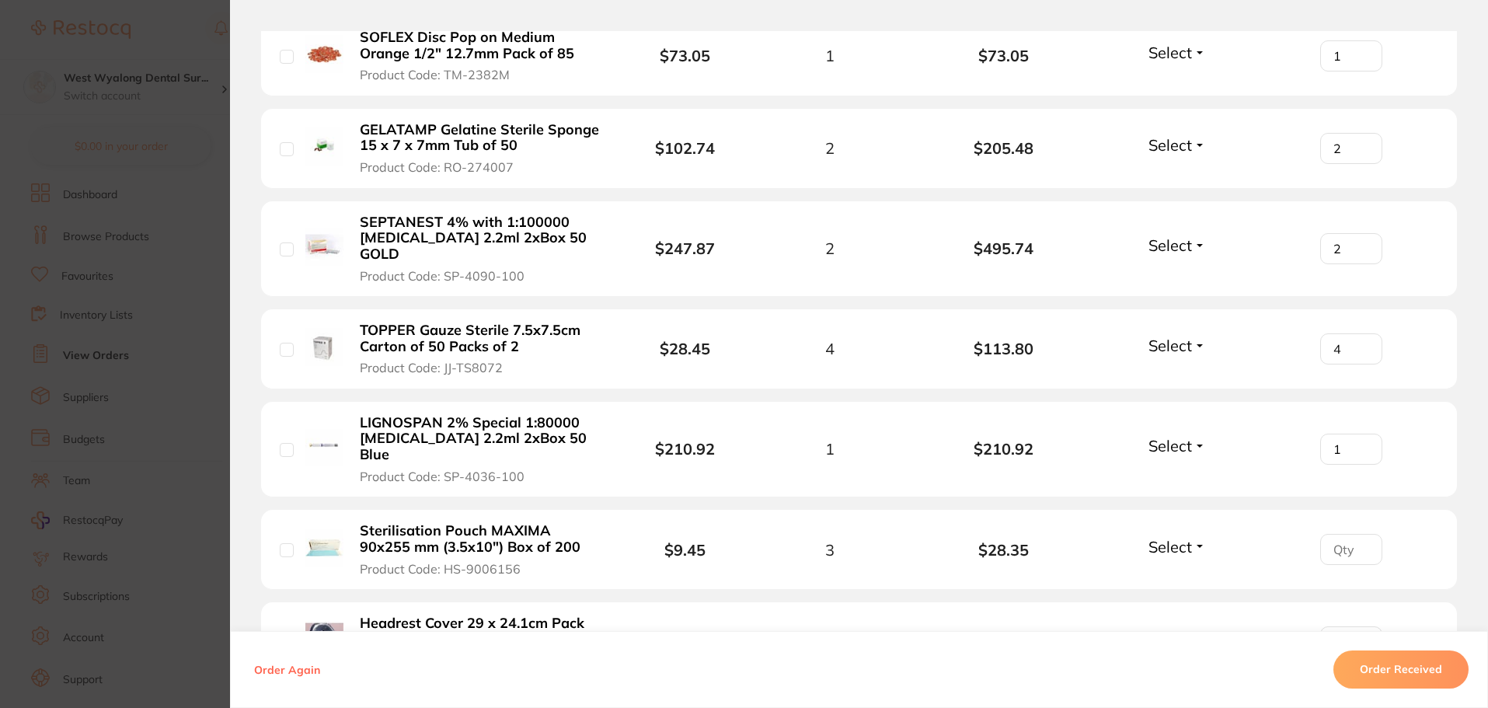
type input "1"
type input "3"
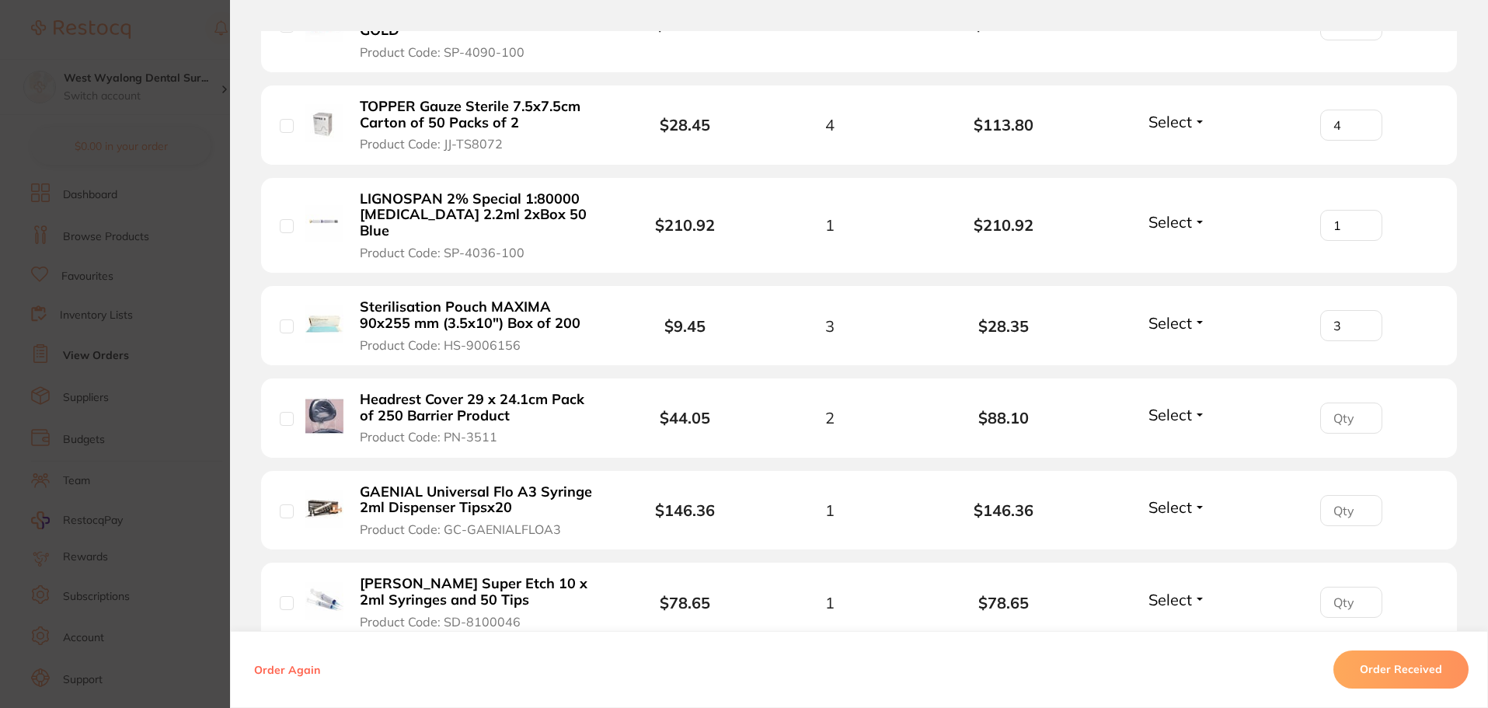
scroll to position [854, 0]
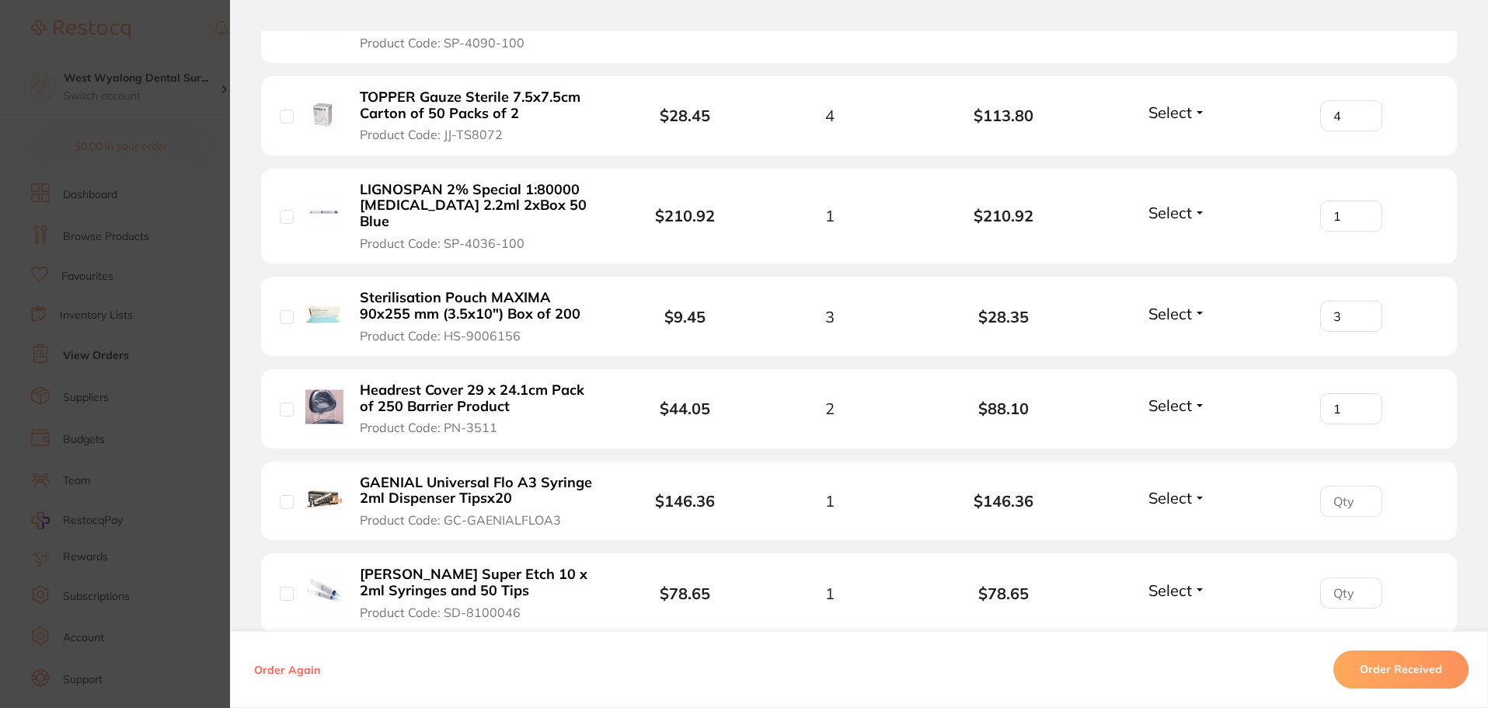
type input "2"
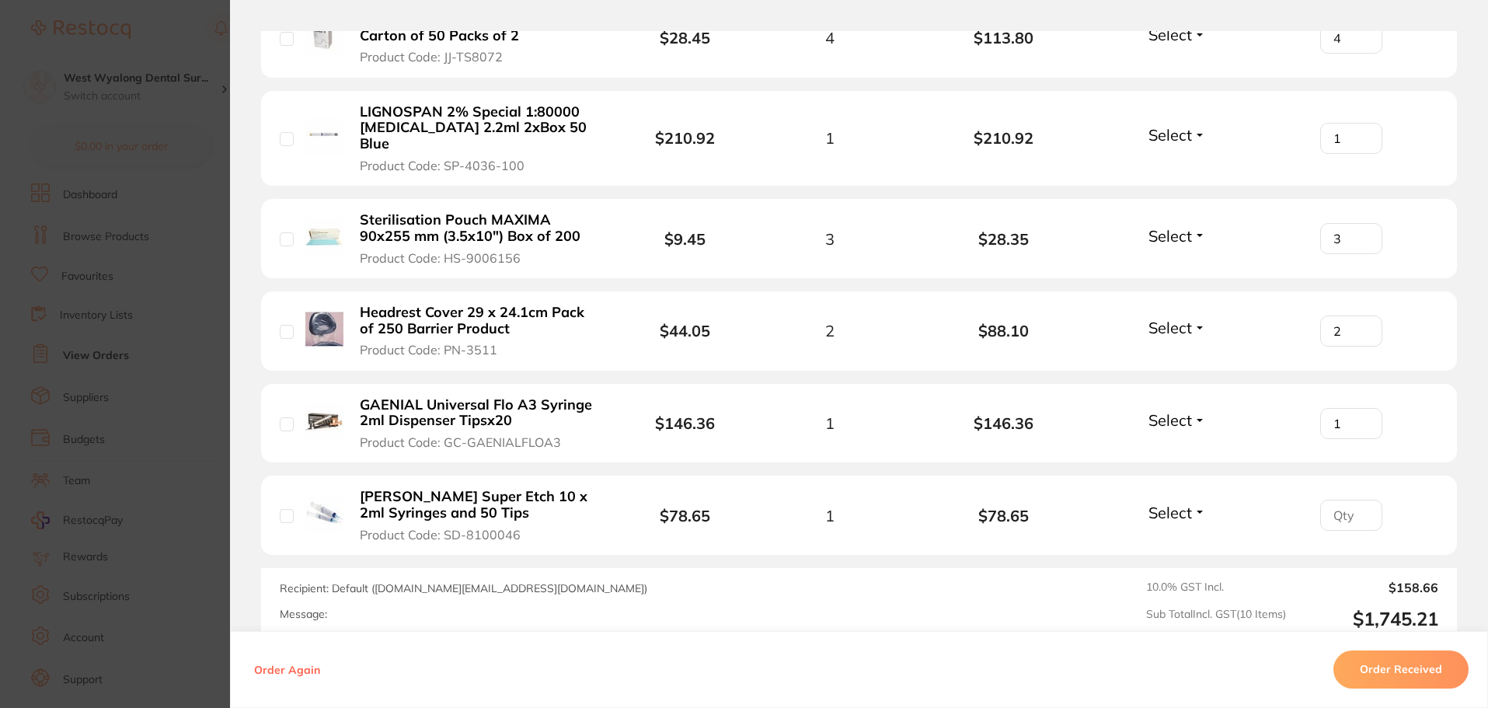
type input "1"
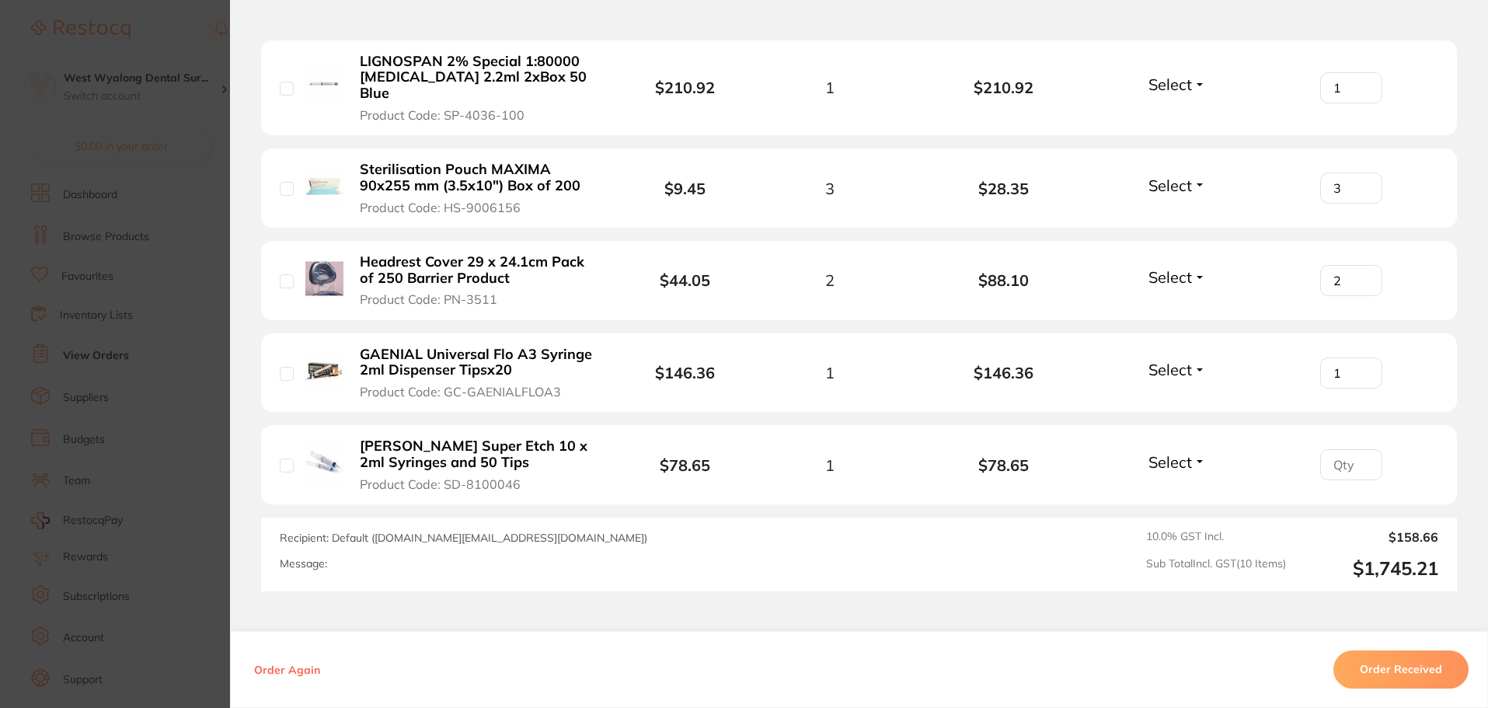
scroll to position [1010, 0]
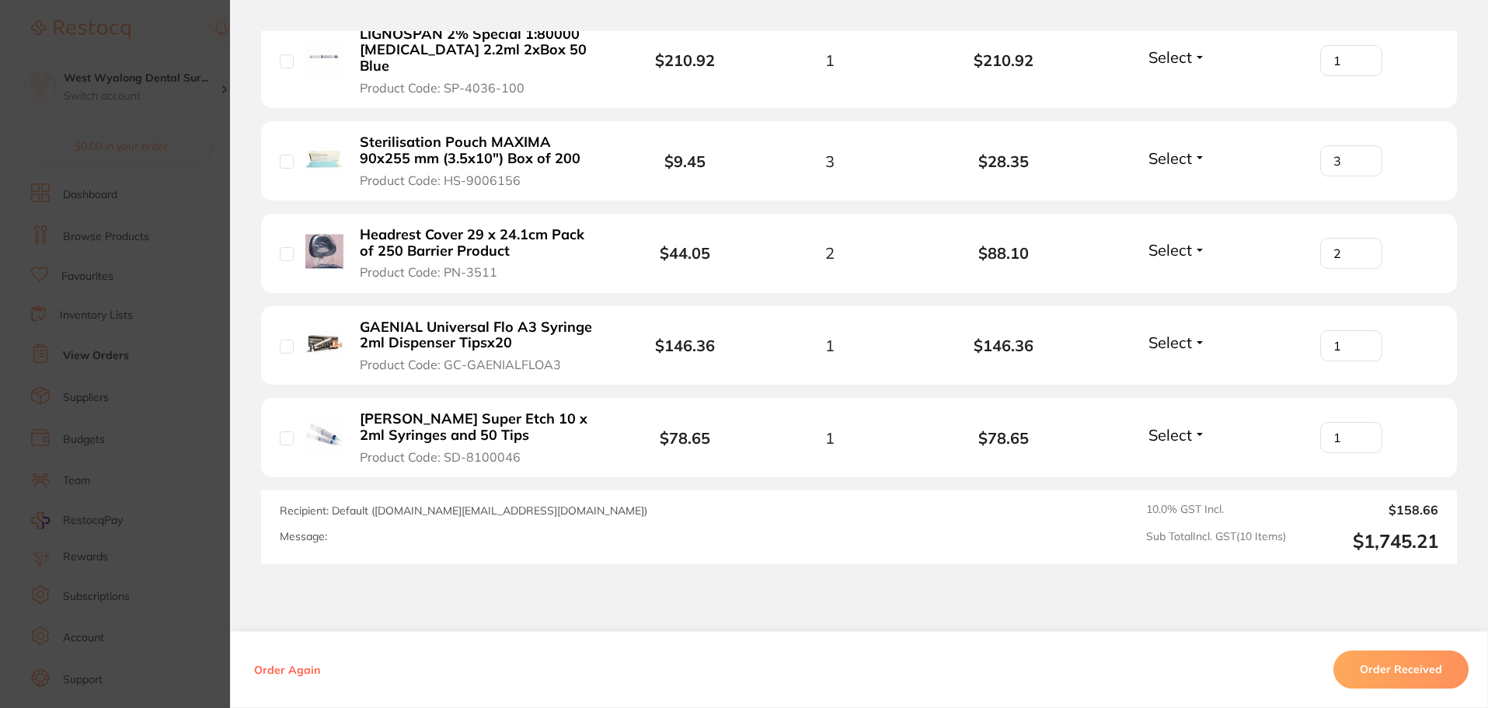
type input "1"
click at [371, 530] on div "Message:" at bounding box center [627, 536] width 695 height 13
click at [340, 530] on div "Message:" at bounding box center [627, 536] width 695 height 13
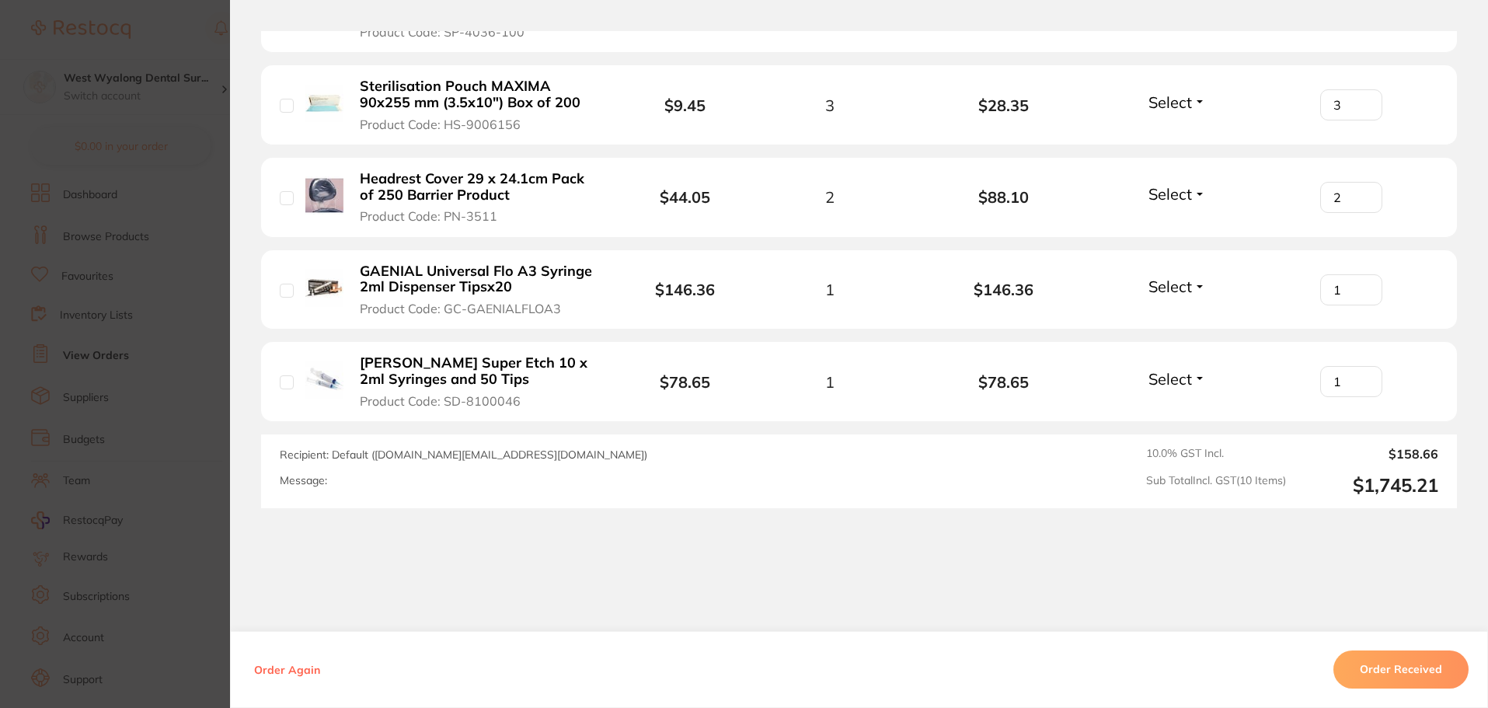
click at [1383, 669] on button "Order Received" at bounding box center [1400, 669] width 135 height 37
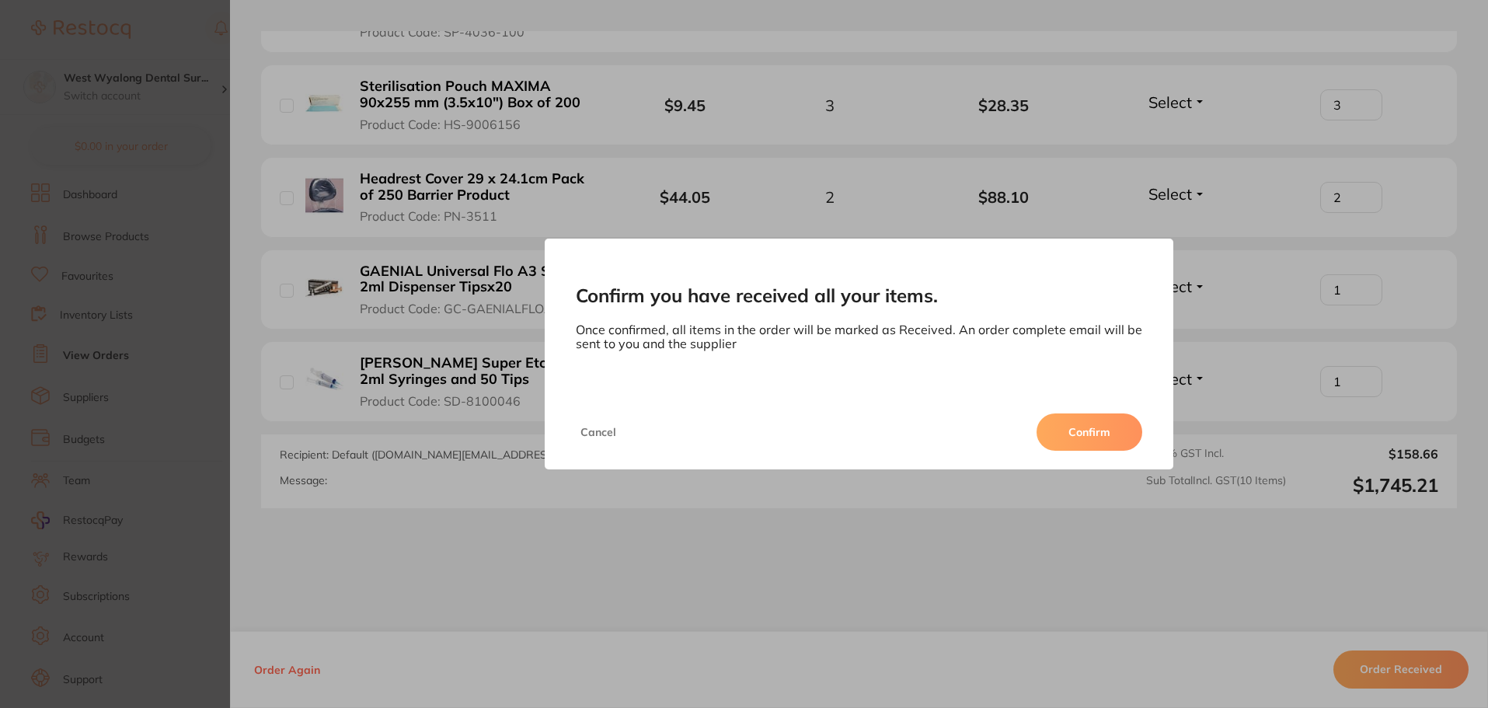
click at [593, 430] on button "Cancel" at bounding box center [598, 431] width 45 height 37
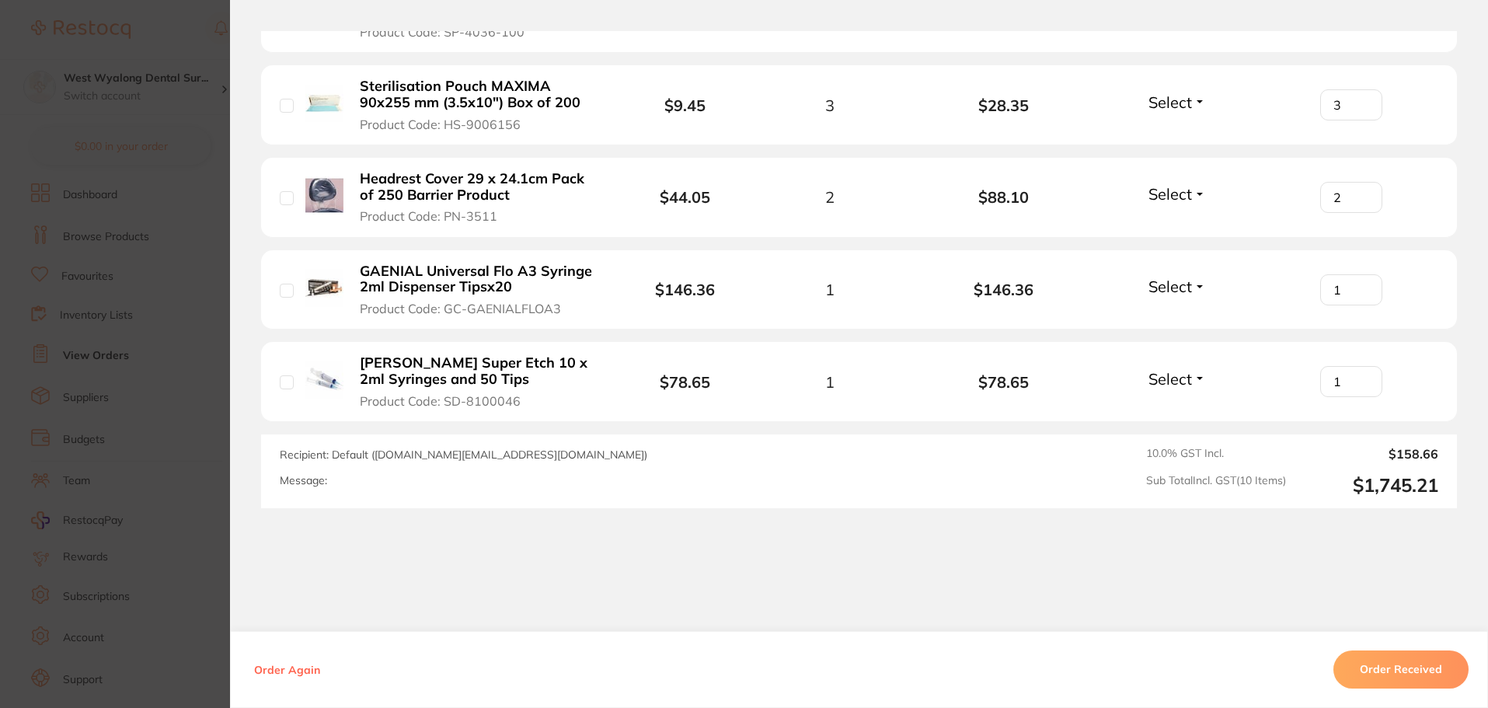
click at [1380, 669] on button "Order Received" at bounding box center [1400, 669] width 135 height 37
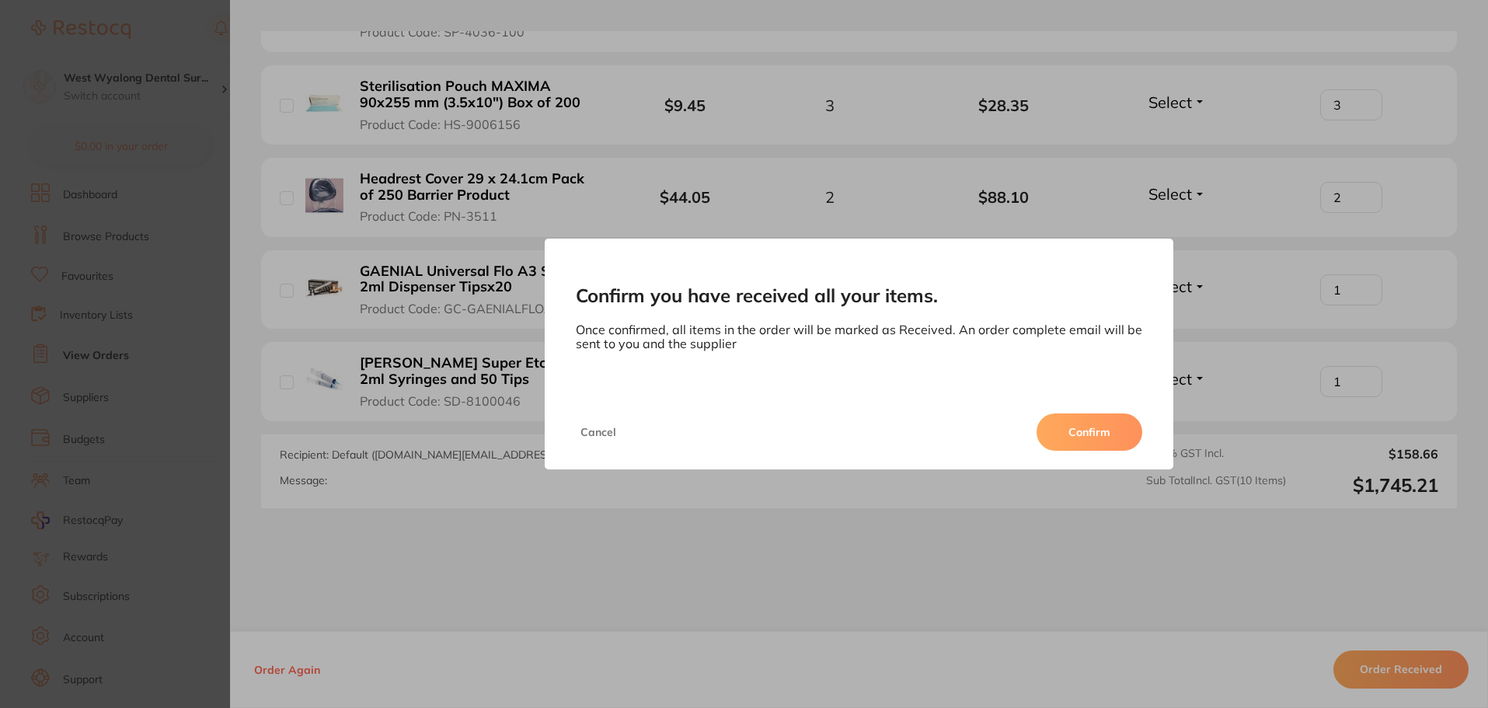
click at [596, 429] on button "Cancel" at bounding box center [598, 431] width 45 height 37
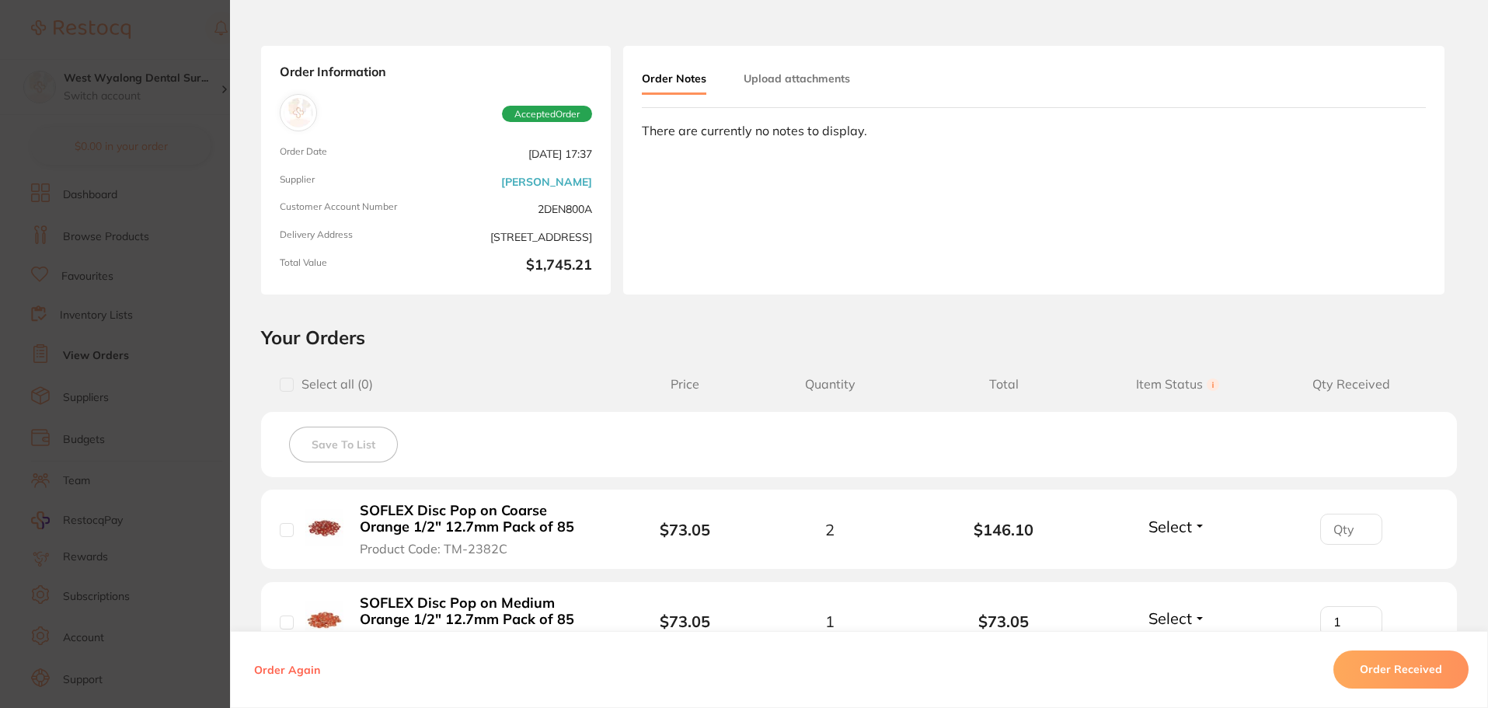
scroll to position [0, 0]
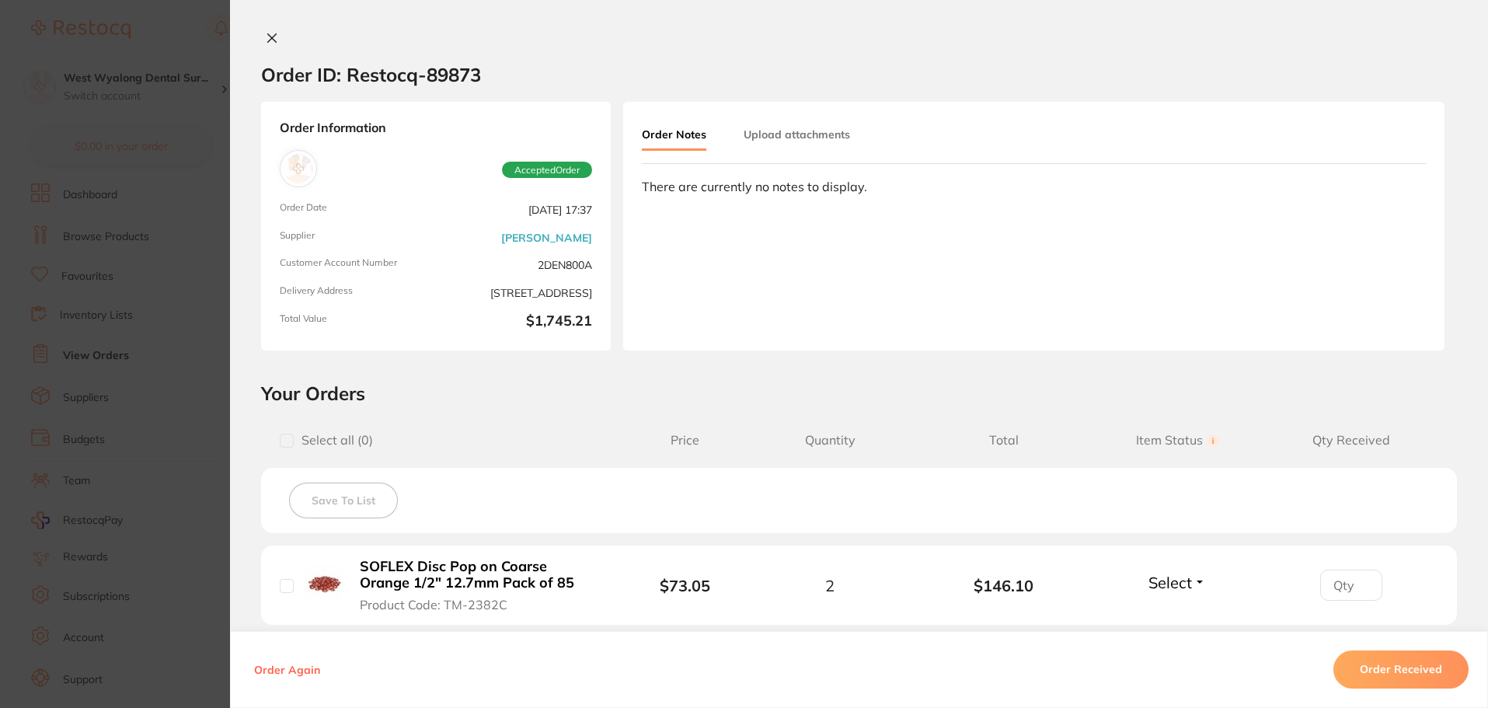
click at [764, 193] on div "There are currently no notes to display." at bounding box center [1034, 186] width 784 height 14
click at [770, 185] on div "There are currently no notes to display." at bounding box center [1034, 186] width 784 height 14
click at [791, 137] on button "Upload attachments" at bounding box center [796, 134] width 106 height 28
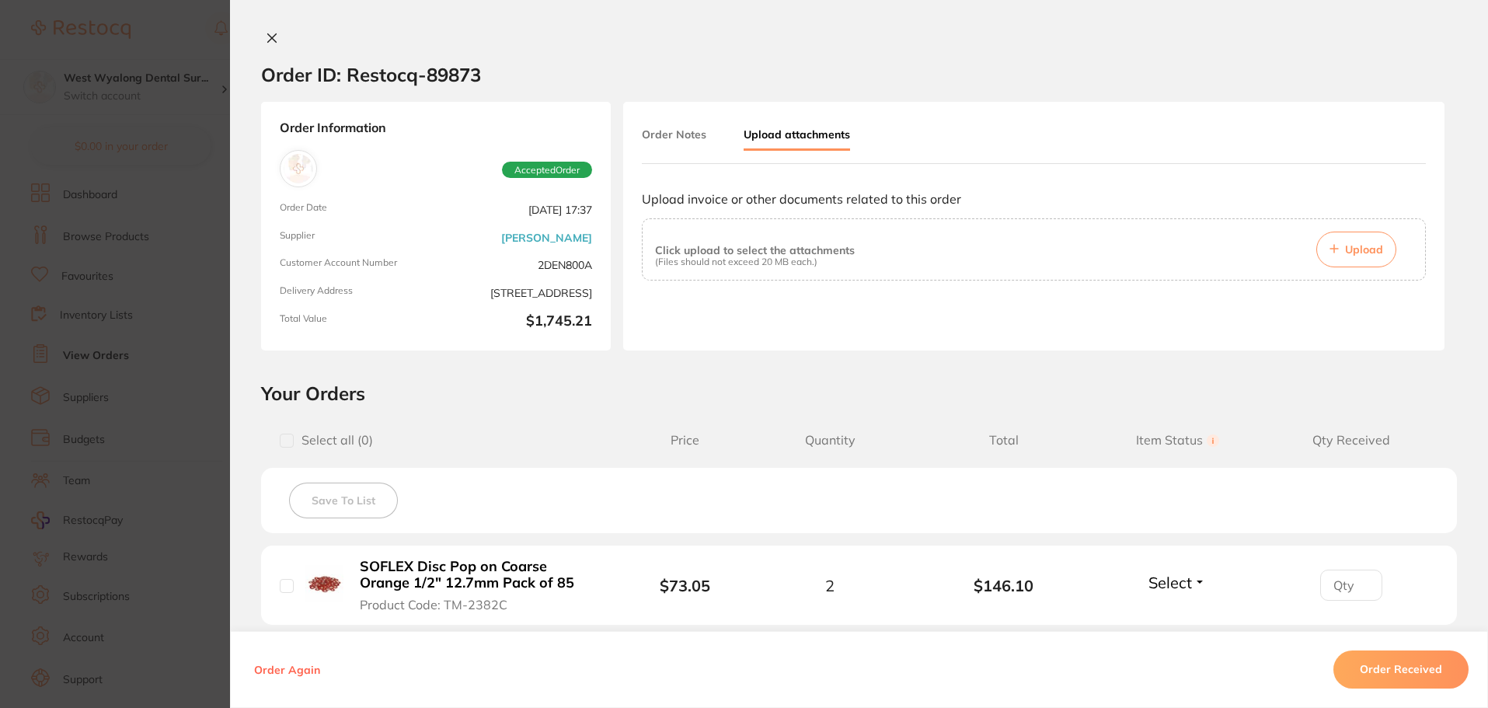
click at [734, 257] on p "(Files should not exceed 20 MB each.)" at bounding box center [755, 261] width 200 height 11
click at [268, 36] on icon at bounding box center [272, 38] width 9 height 9
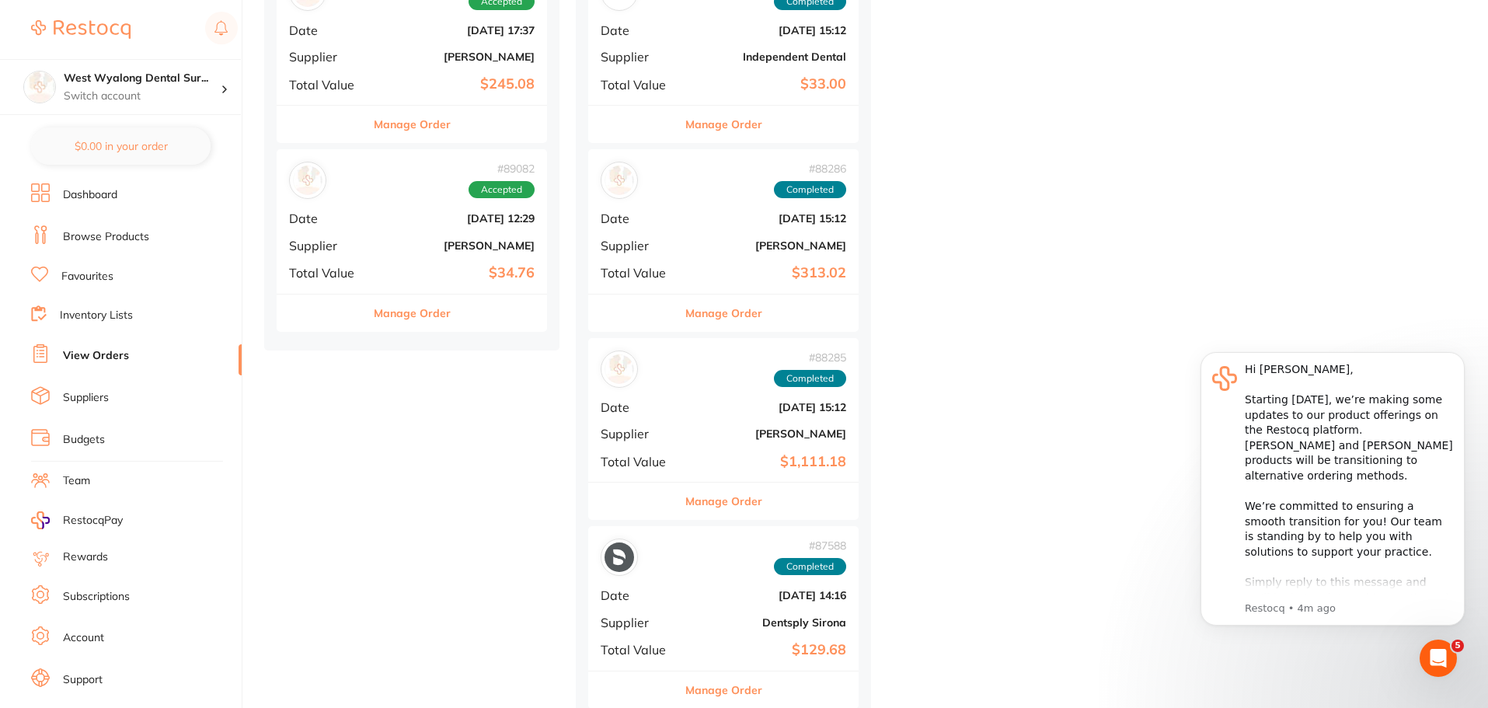
click at [417, 248] on b "[PERSON_NAME]" at bounding box center [456, 245] width 155 height 12
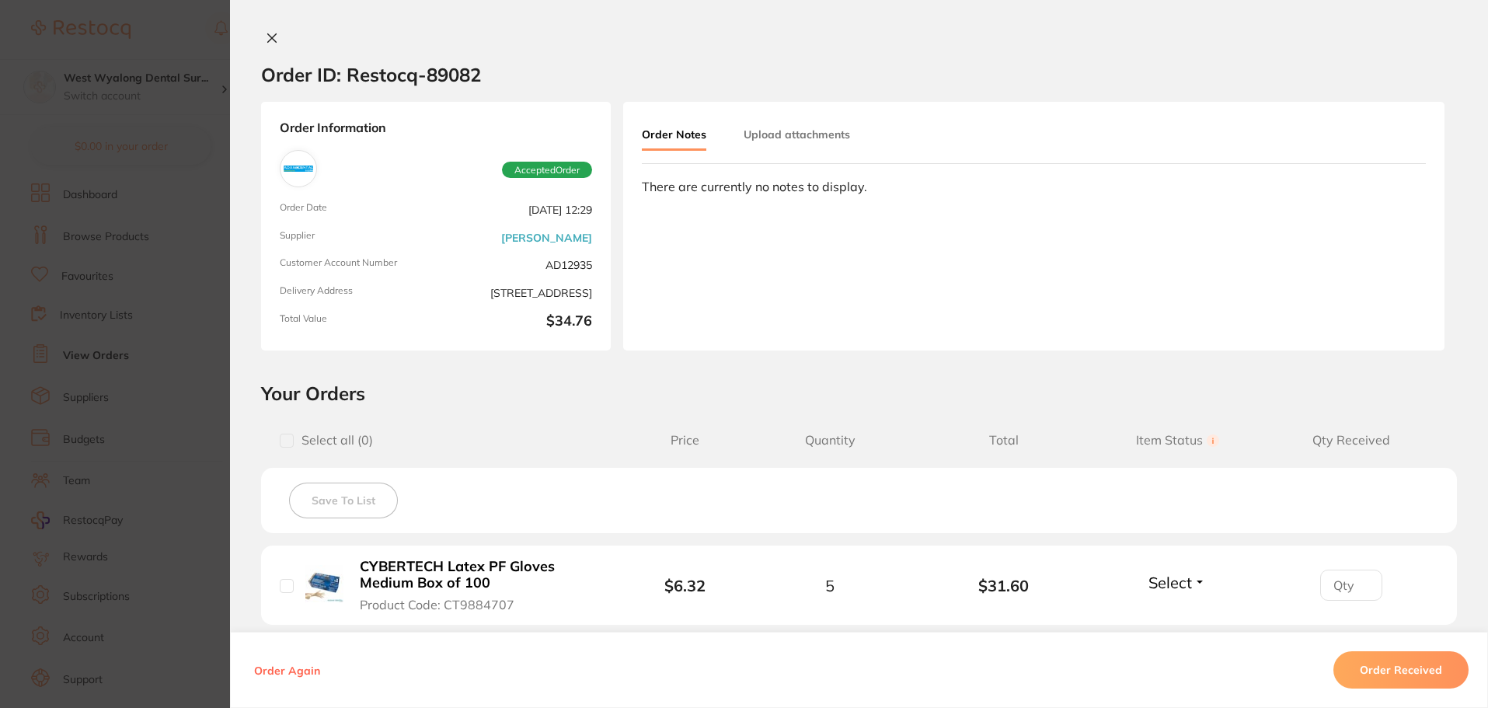
click at [269, 40] on icon at bounding box center [272, 38] width 12 height 12
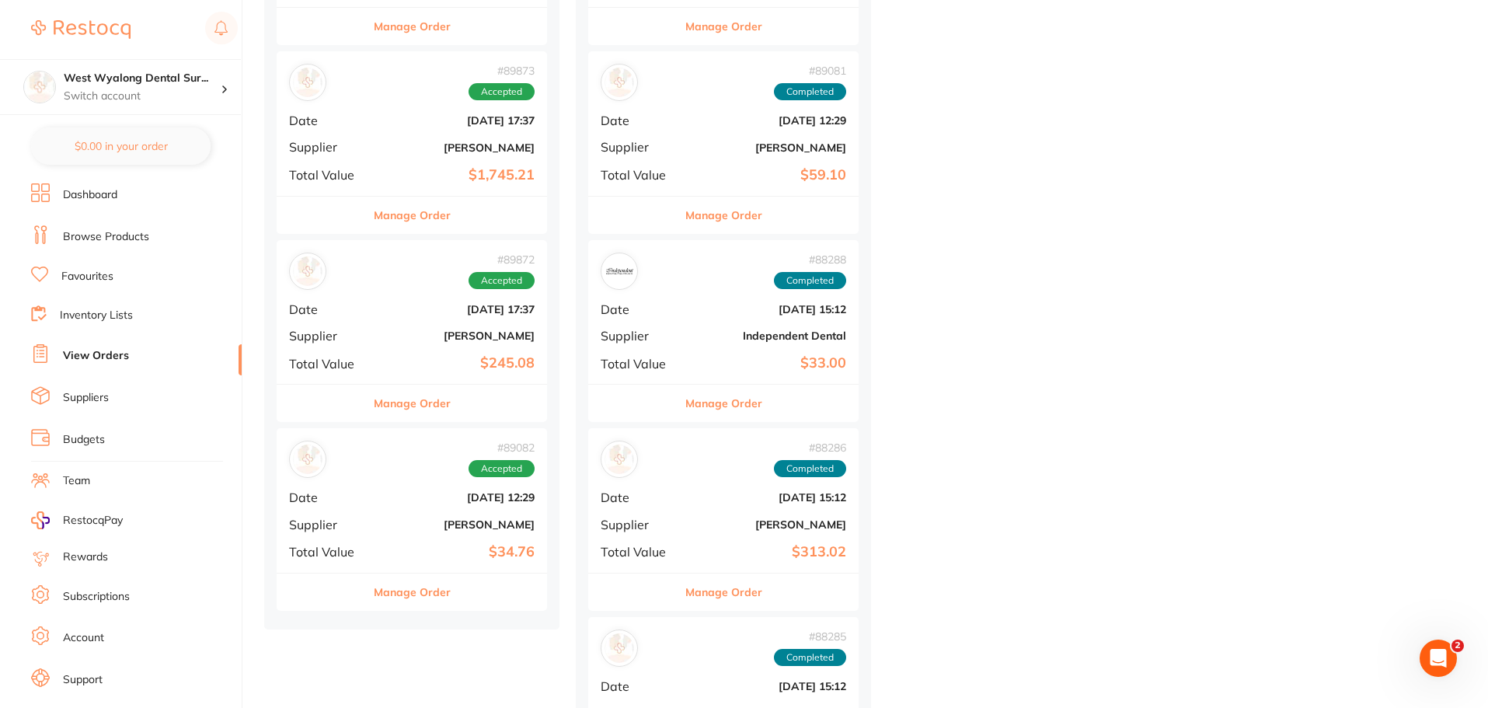
scroll to position [699, 0]
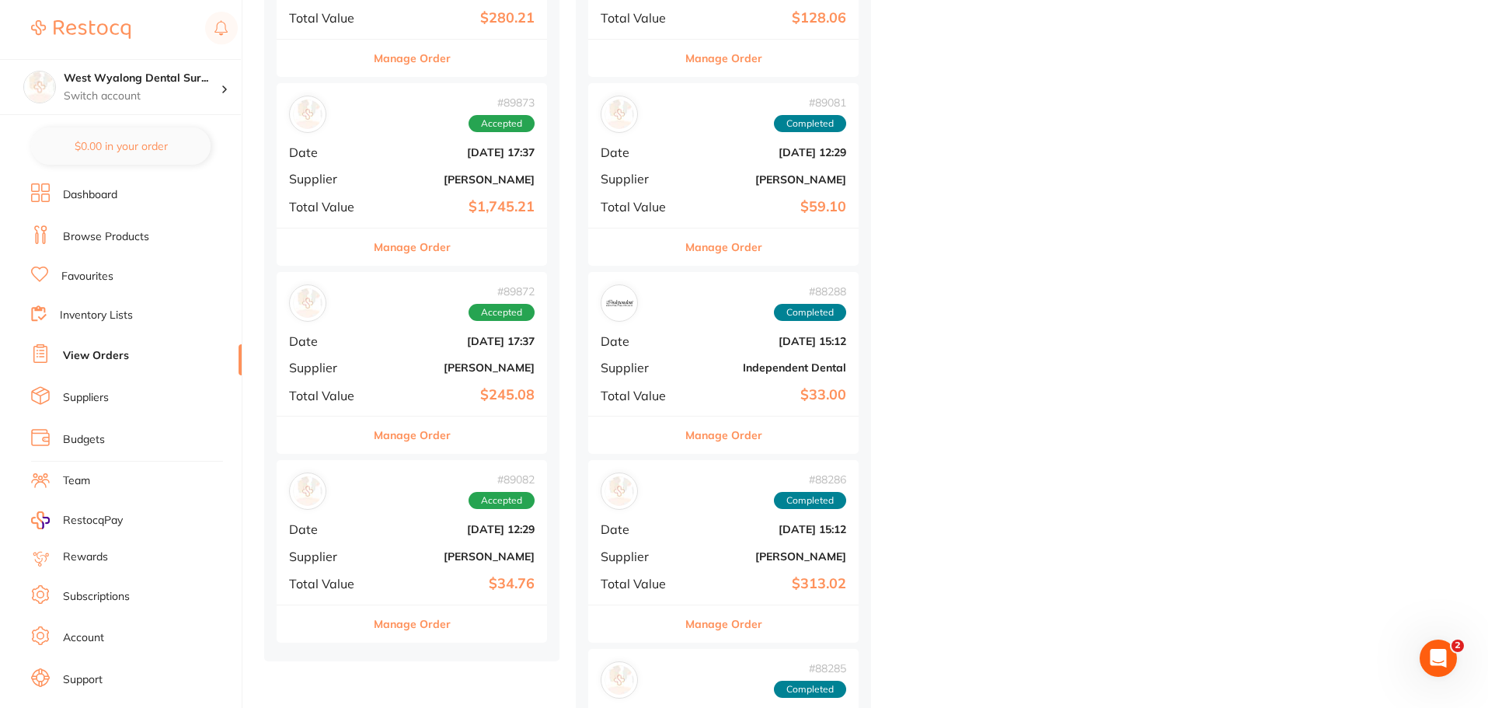
click at [407, 336] on b "[DATE] 17:37" at bounding box center [456, 341] width 155 height 12
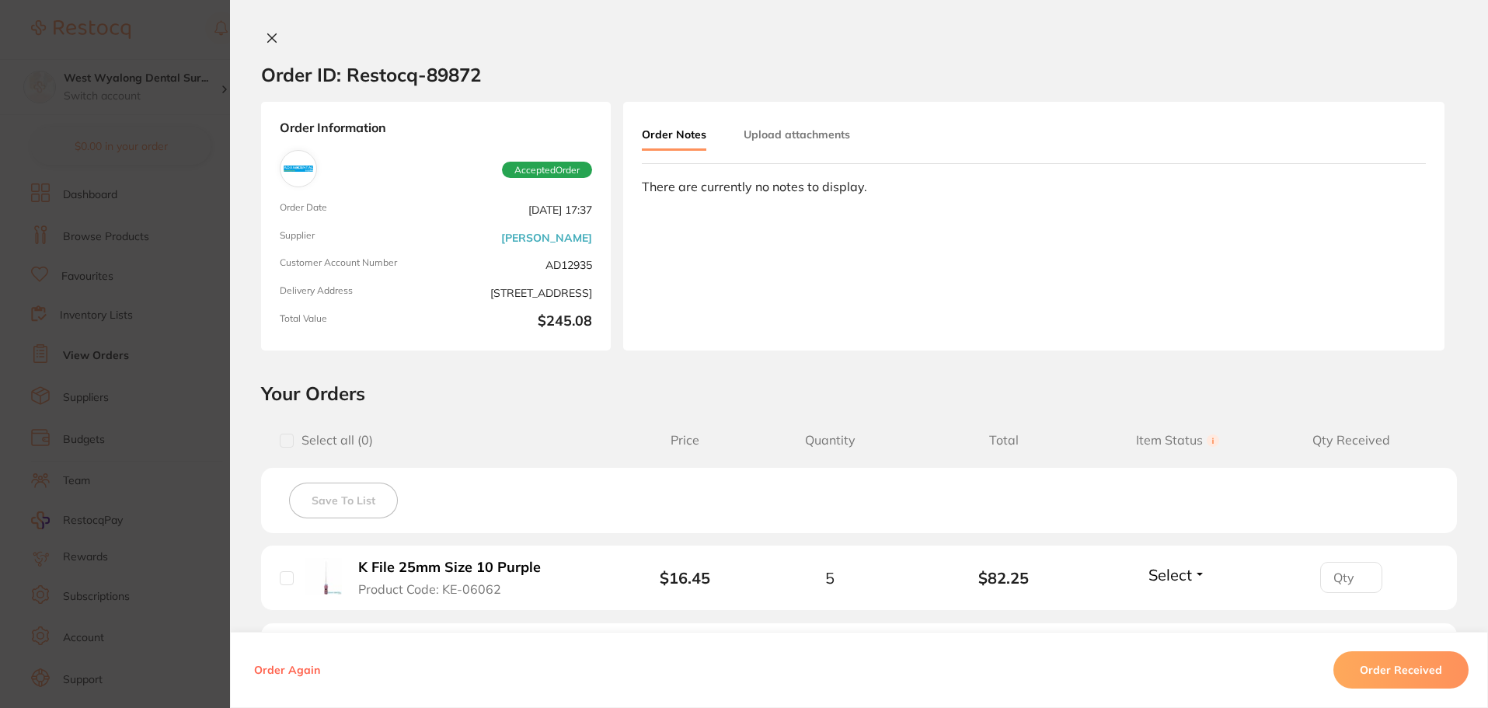
click at [270, 40] on icon at bounding box center [272, 38] width 9 height 9
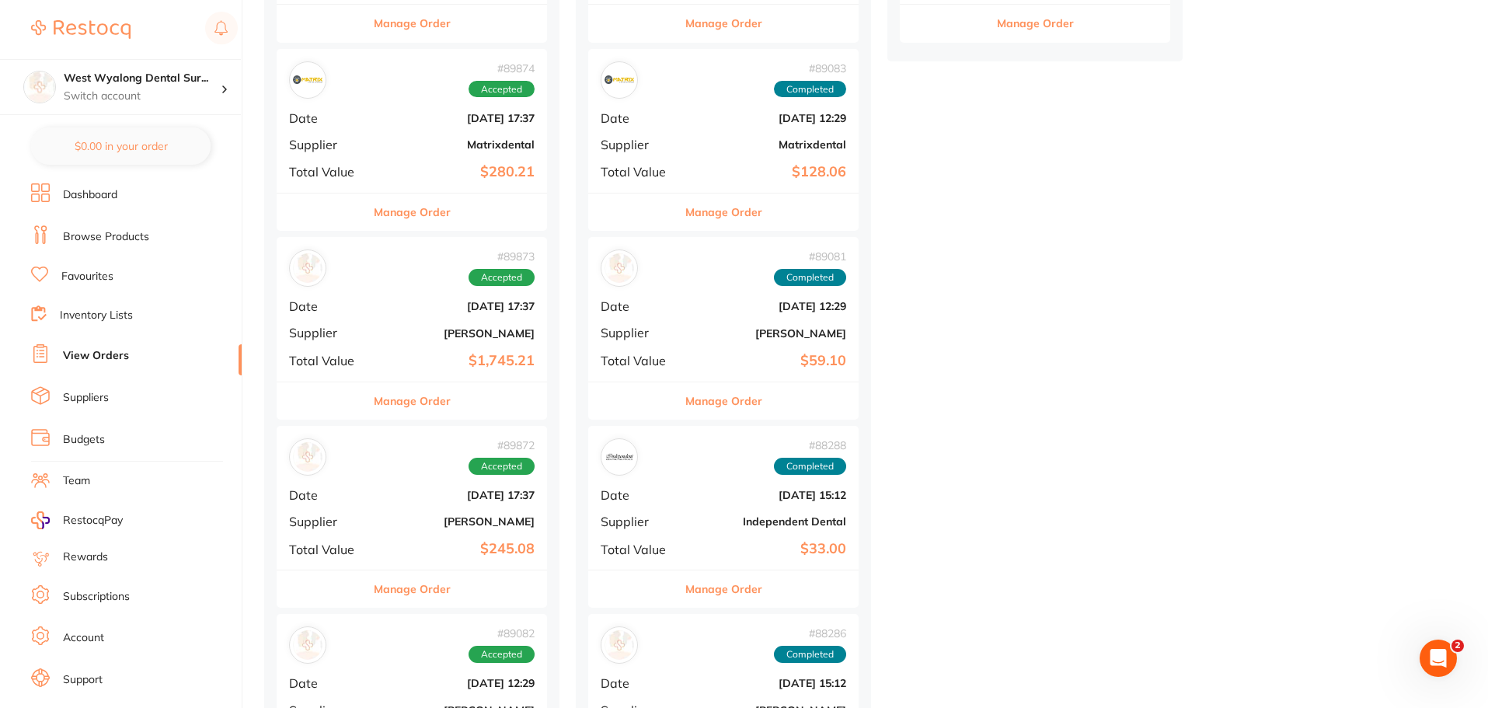
scroll to position [544, 0]
click at [388, 320] on div "# 89873 Accepted Date [DATE] 17:37 Supplier [PERSON_NAME] Total Value $1,745.21" at bounding box center [412, 310] width 270 height 144
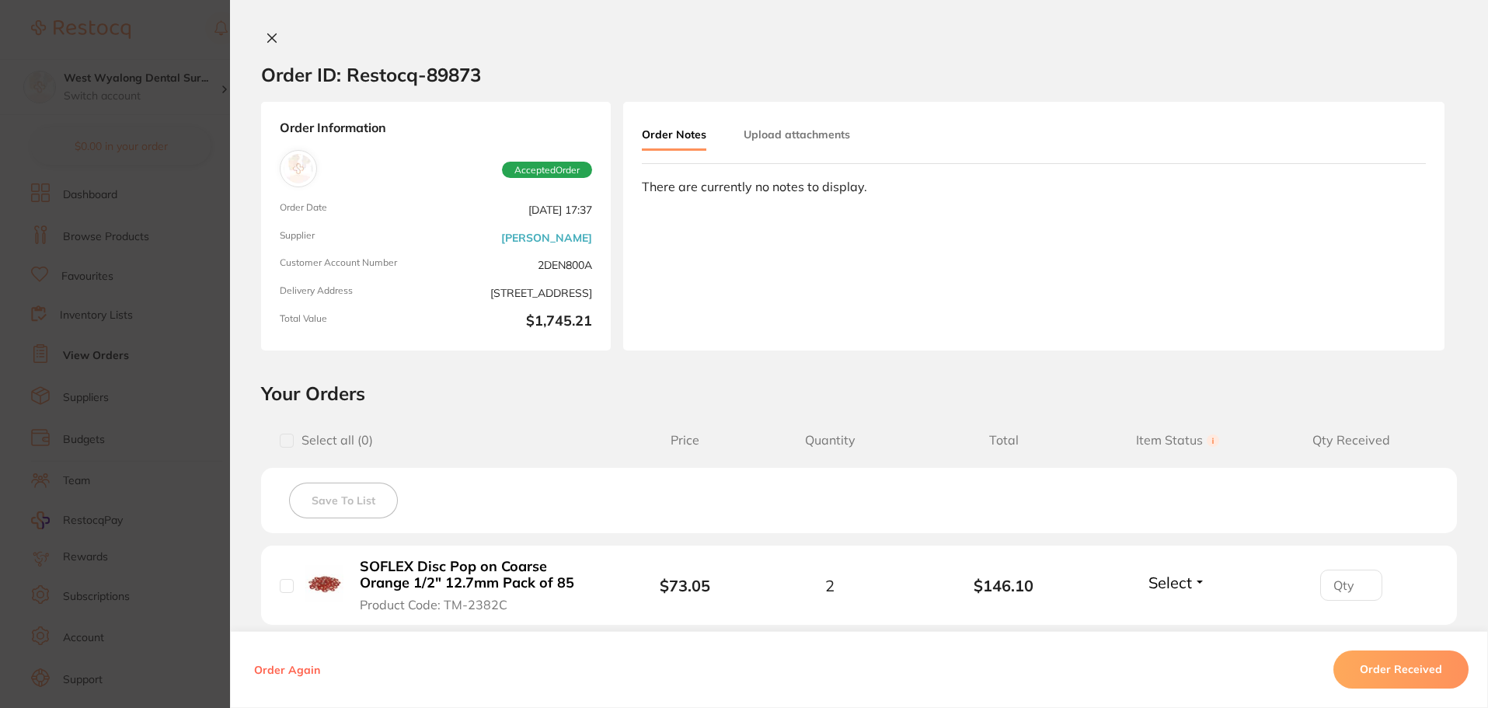
type input "1"
type input "2"
type input "4"
type input "1"
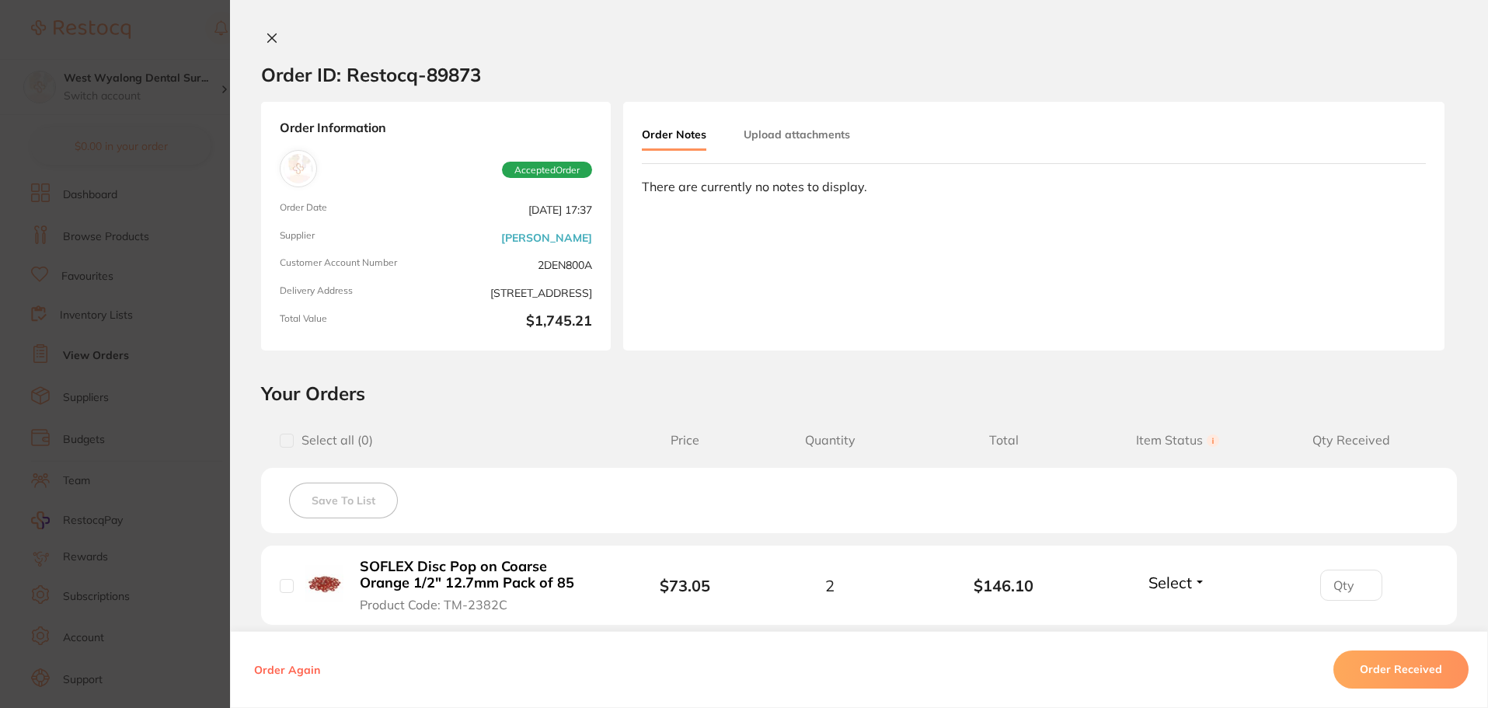
type input "3"
type input "2"
type input "1"
click at [268, 37] on icon at bounding box center [272, 38] width 9 height 9
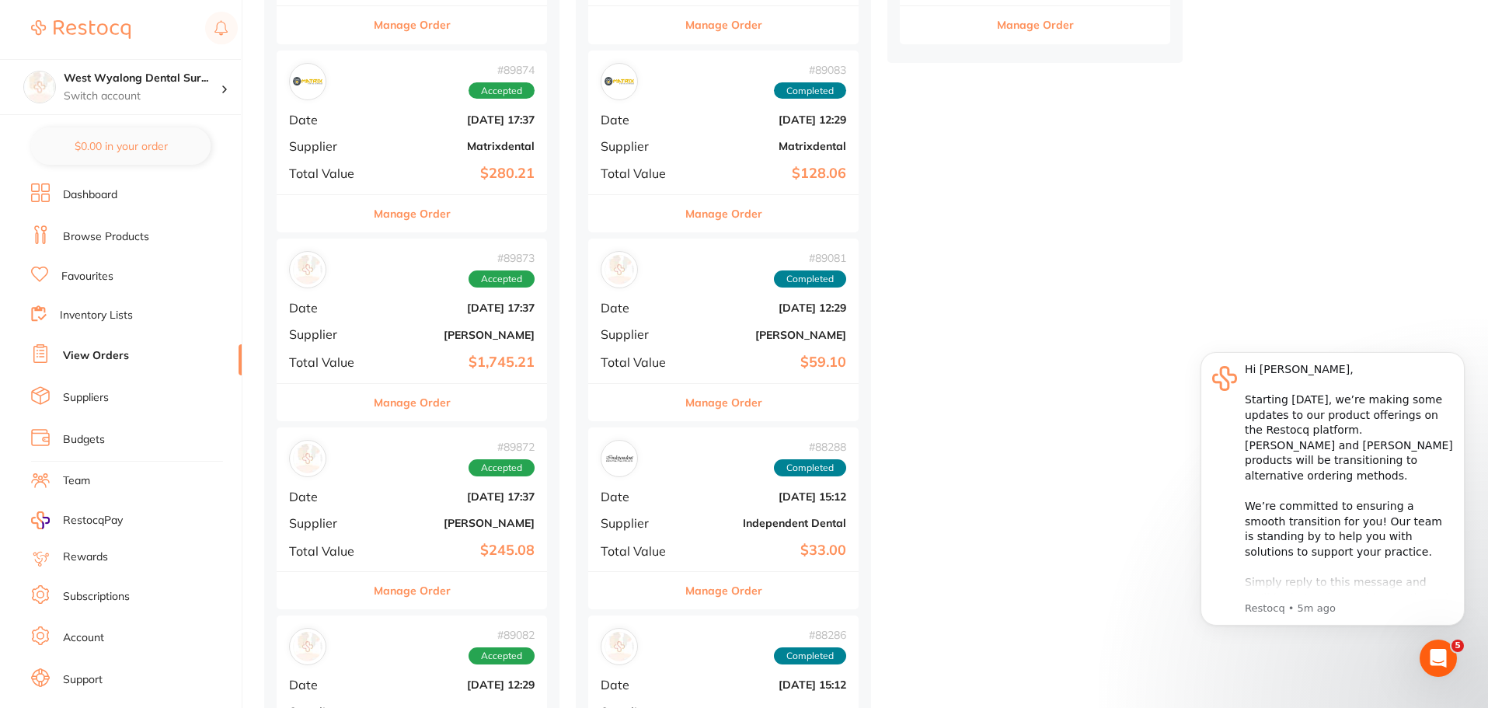
click at [380, 327] on div "# 89873 Accepted Date [DATE] 17:37 Supplier [PERSON_NAME] Total Value $1,745.21" at bounding box center [412, 310] width 270 height 144
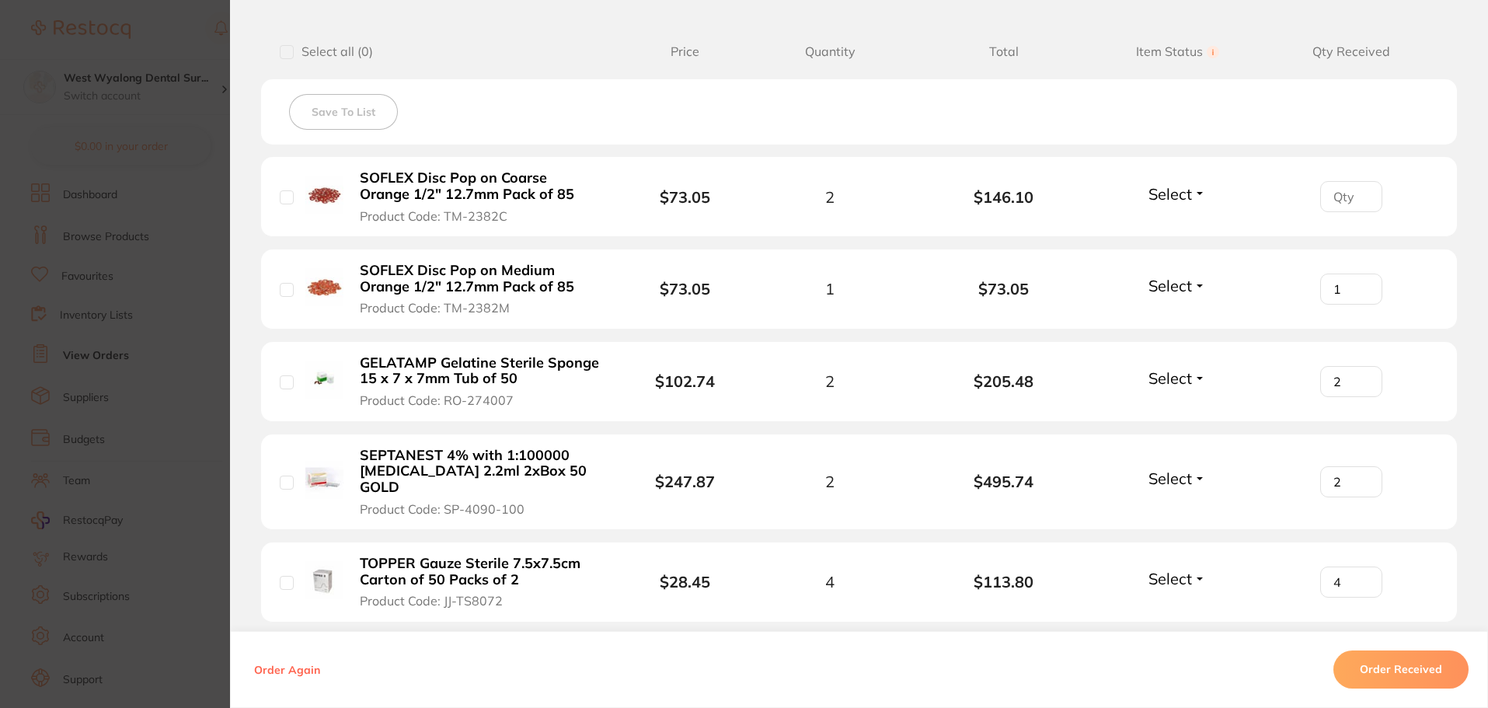
click at [416, 197] on b "SOFLEX Disc Pop on Coarse Orange 1/2" 12.7mm Pack of 85" at bounding box center [480, 186] width 240 height 32
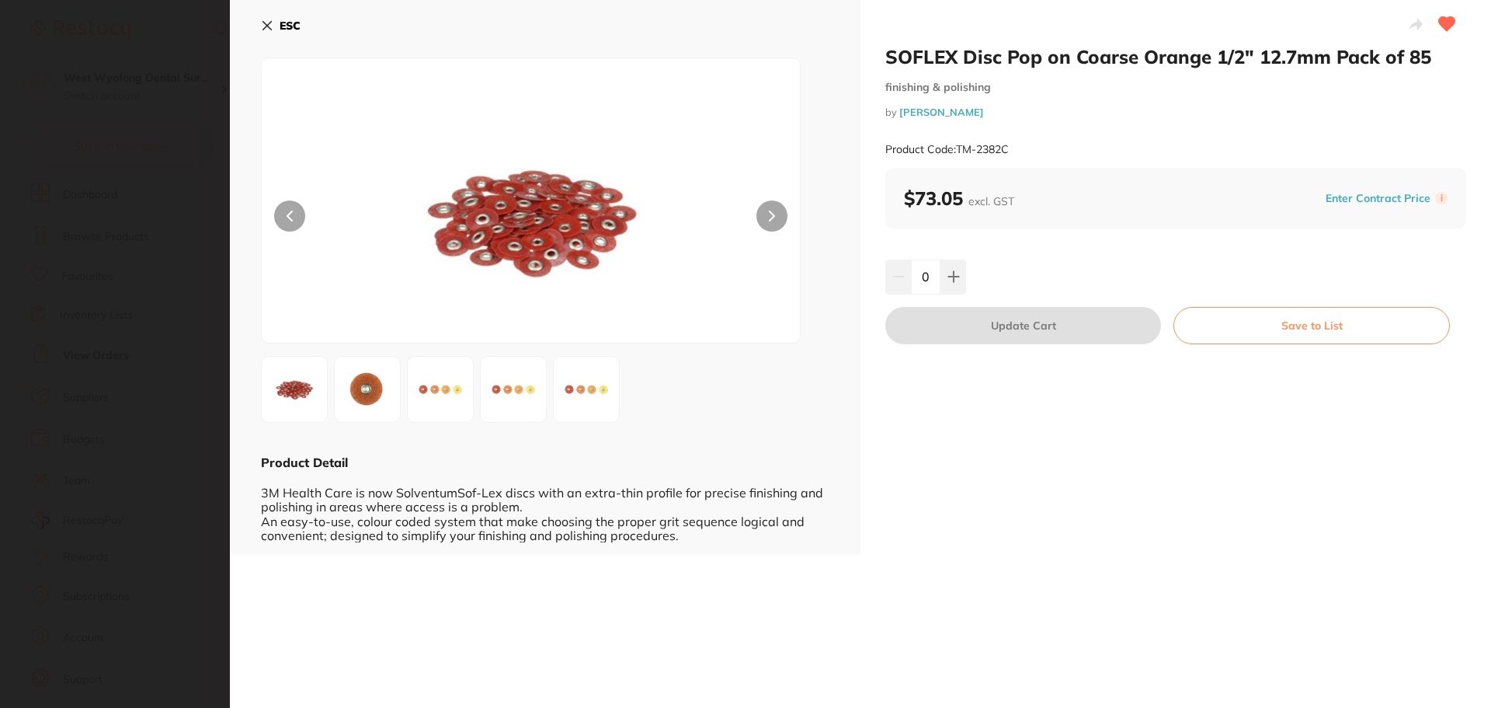
click at [270, 25] on icon at bounding box center [267, 25] width 12 height 12
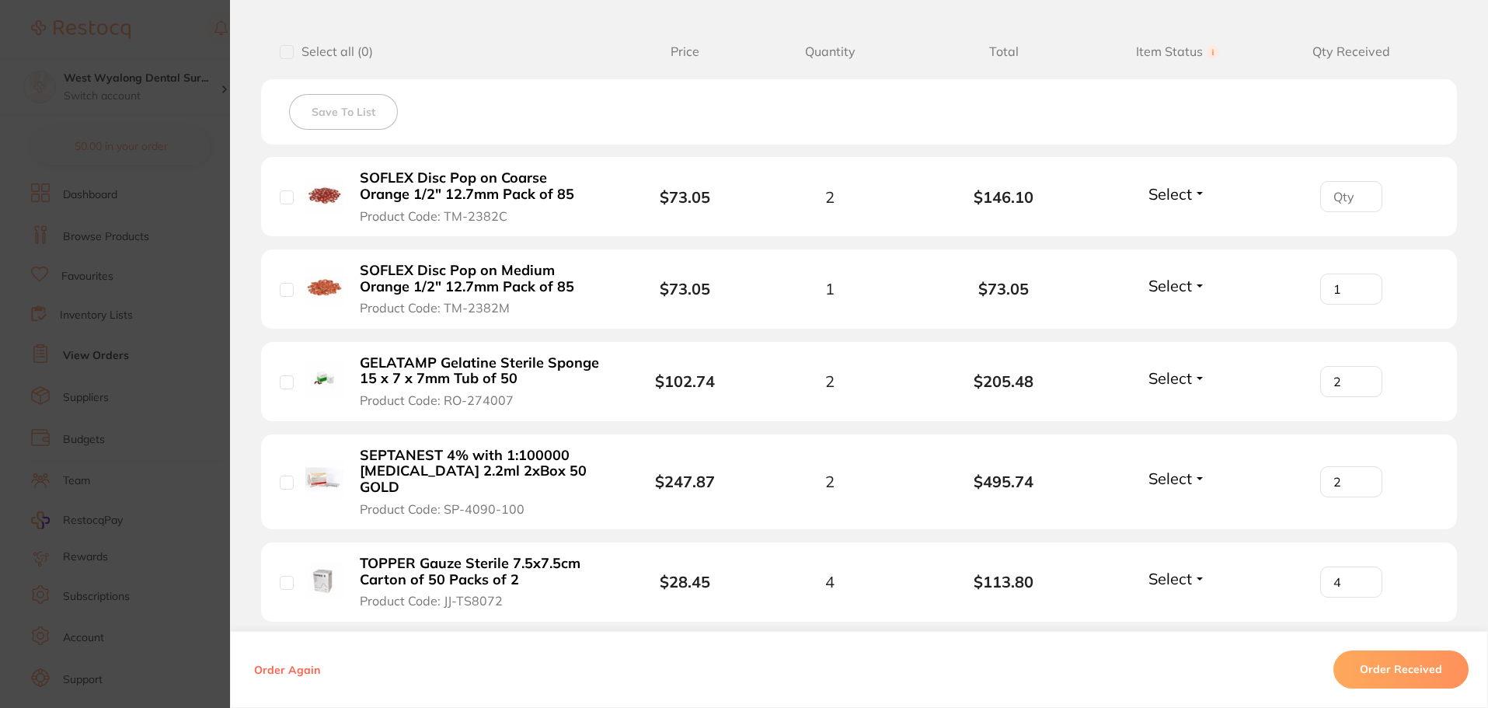
click at [430, 283] on b "SOFLEX Disc Pop on Medium Orange 1/2" 12.7mm Pack of 85" at bounding box center [480, 279] width 240 height 32
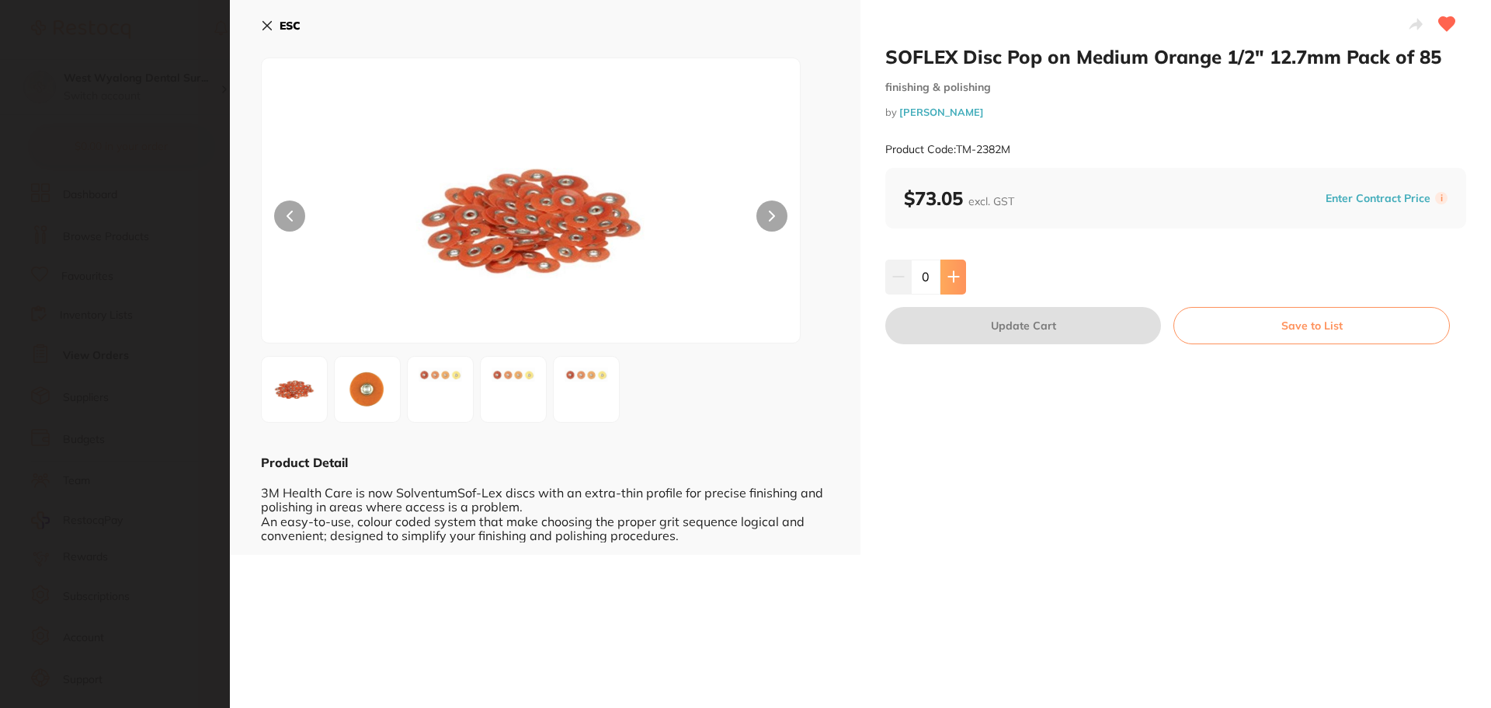
click at [952, 277] on icon at bounding box center [953, 277] width 10 height 10
type input "1"
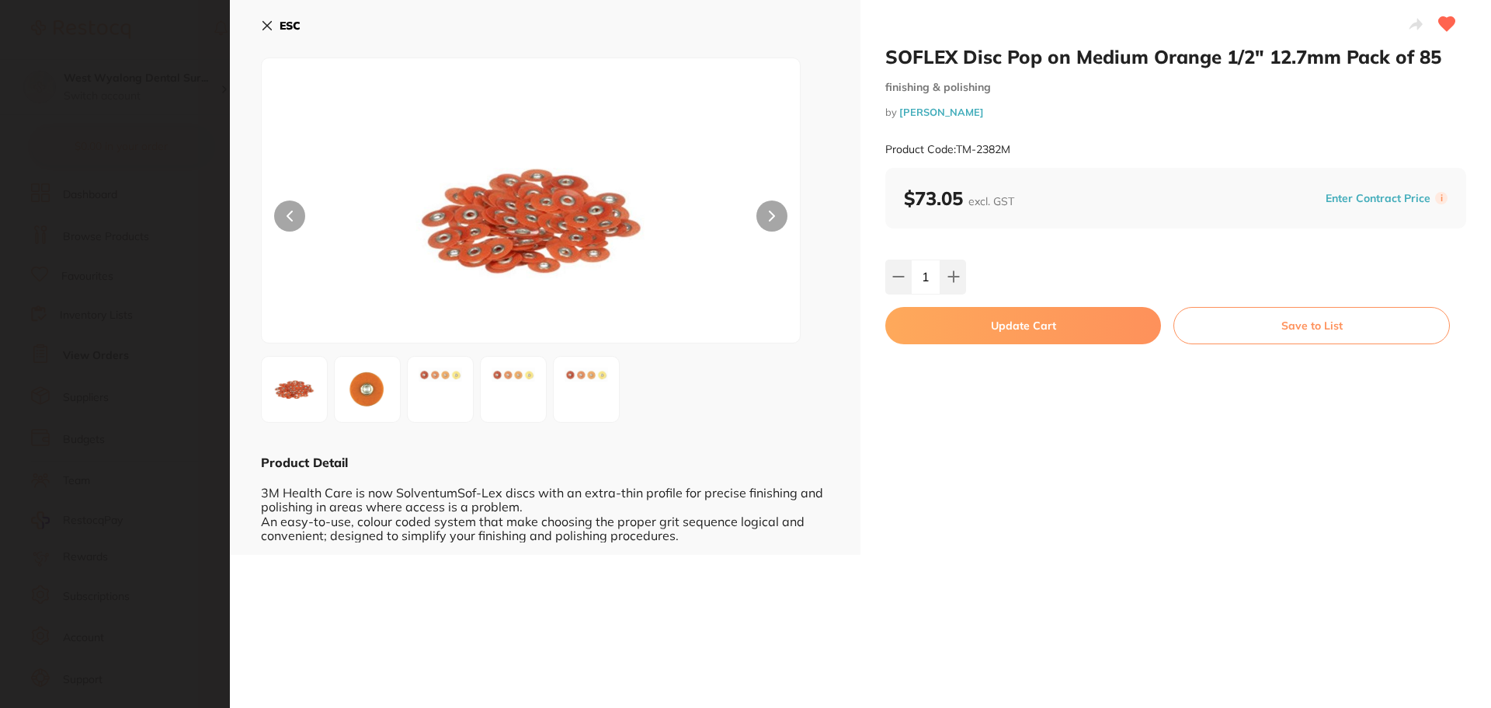
click at [1015, 324] on button "Update Cart" at bounding box center [1024, 325] width 276 height 37
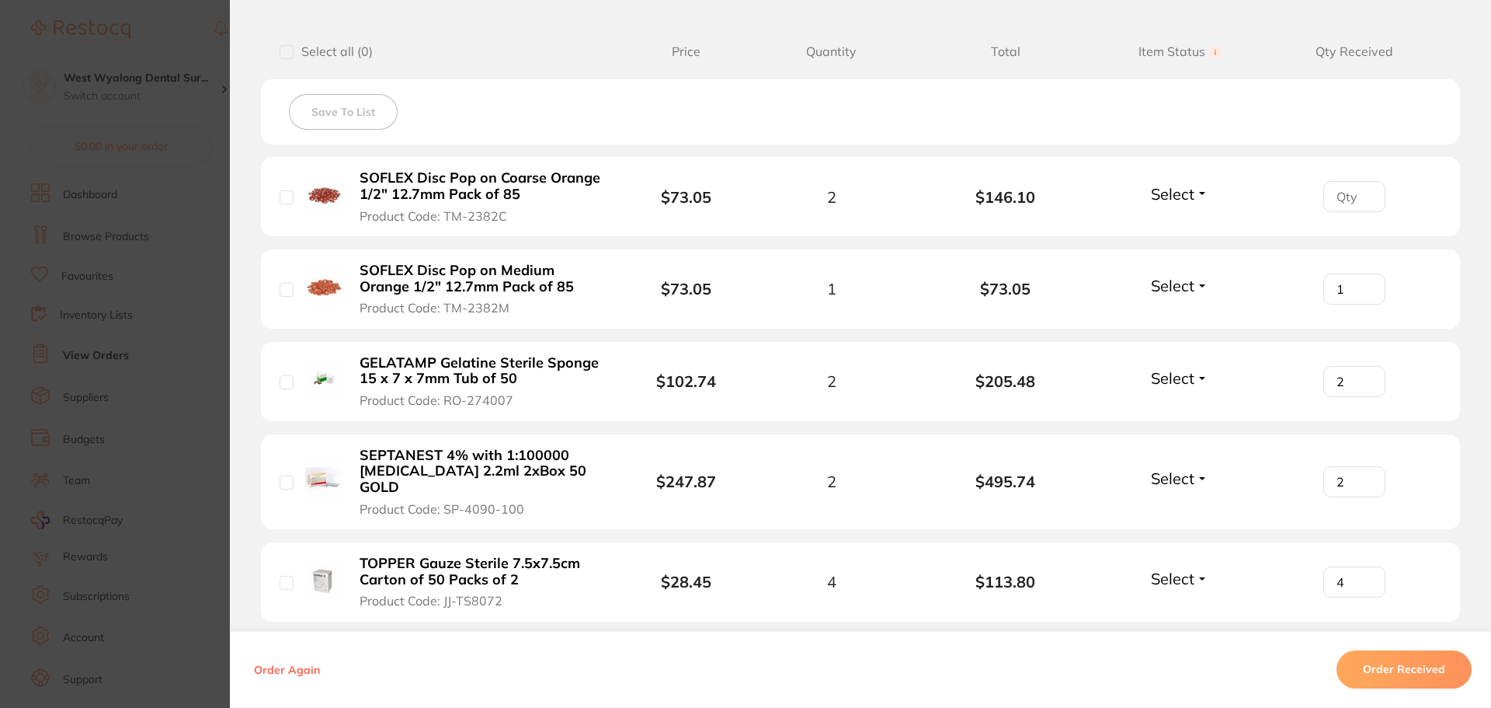
checkbox input "true"
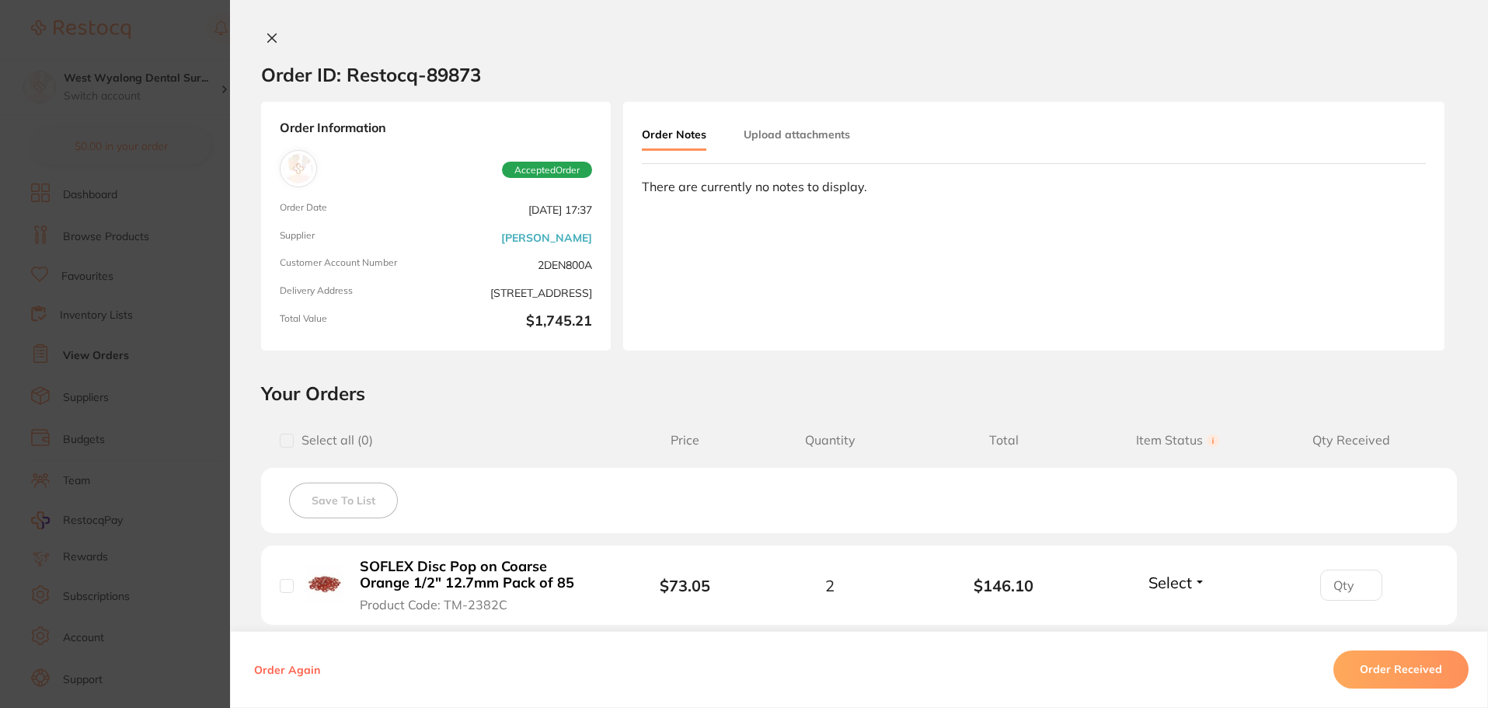
click at [268, 37] on icon at bounding box center [272, 38] width 12 height 12
